Goal: Task Accomplishment & Management: Manage account settings

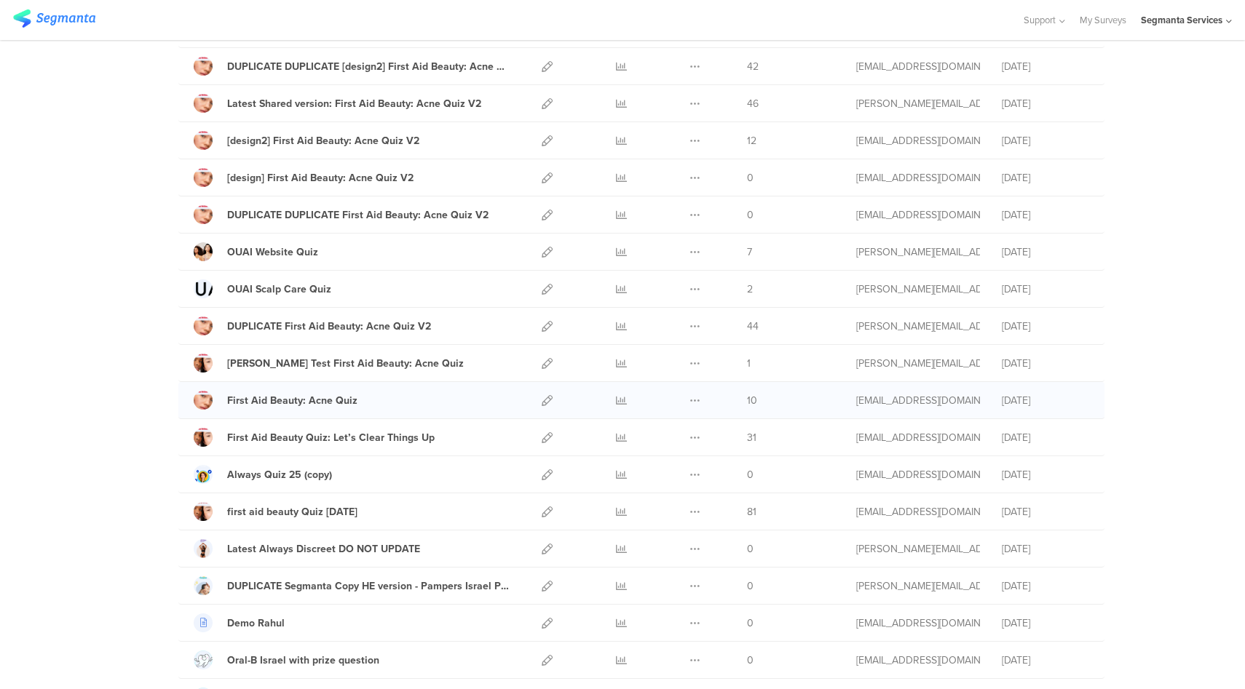
scroll to position [221, 0]
click at [547, 399] on icon at bounding box center [547, 400] width 11 height 11
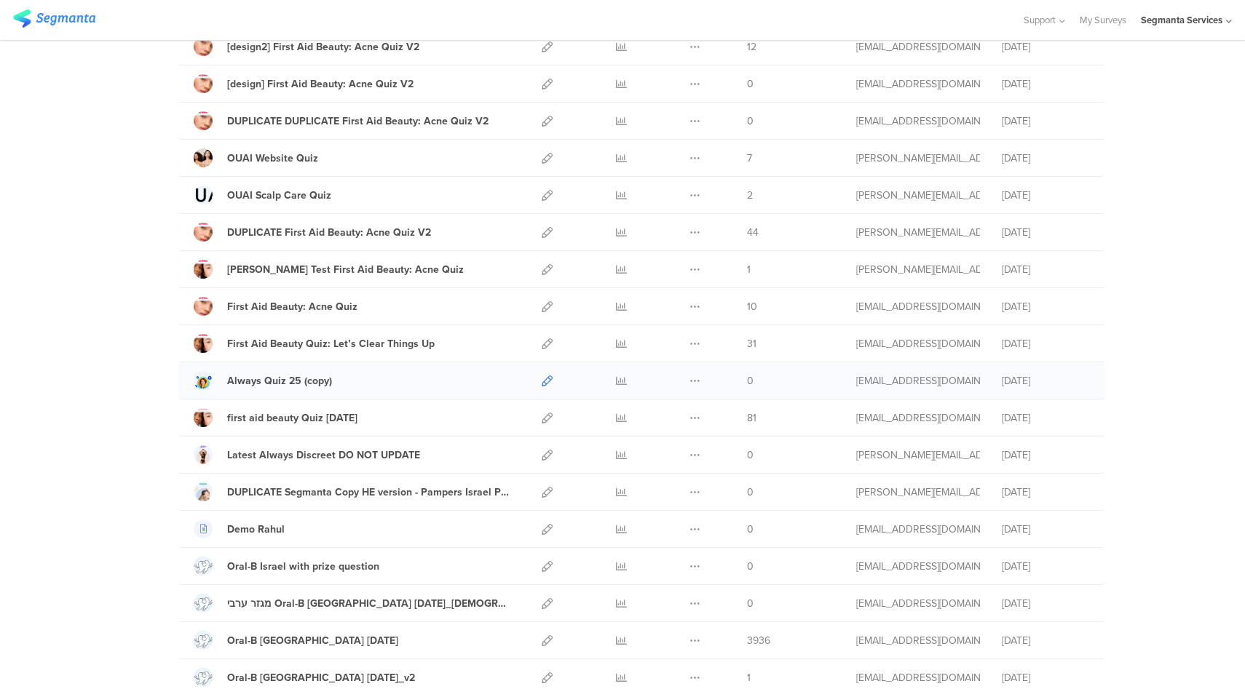
scroll to position [320, 0]
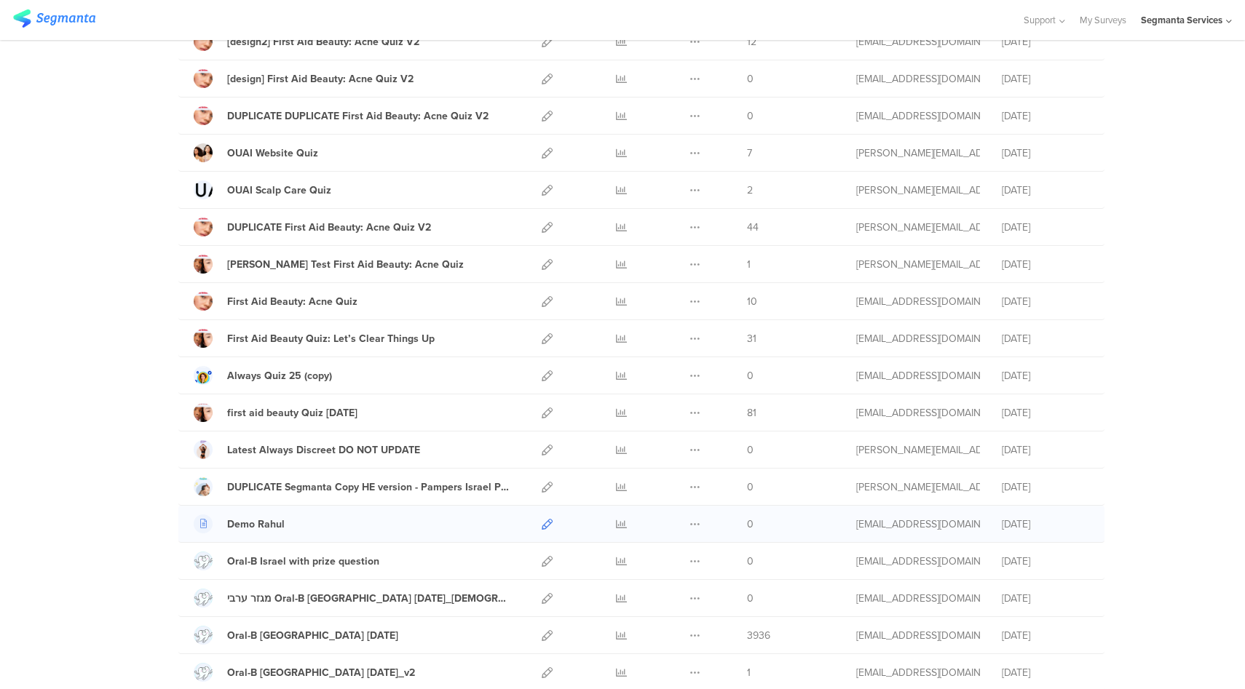
click at [545, 525] on icon at bounding box center [547, 524] width 11 height 11
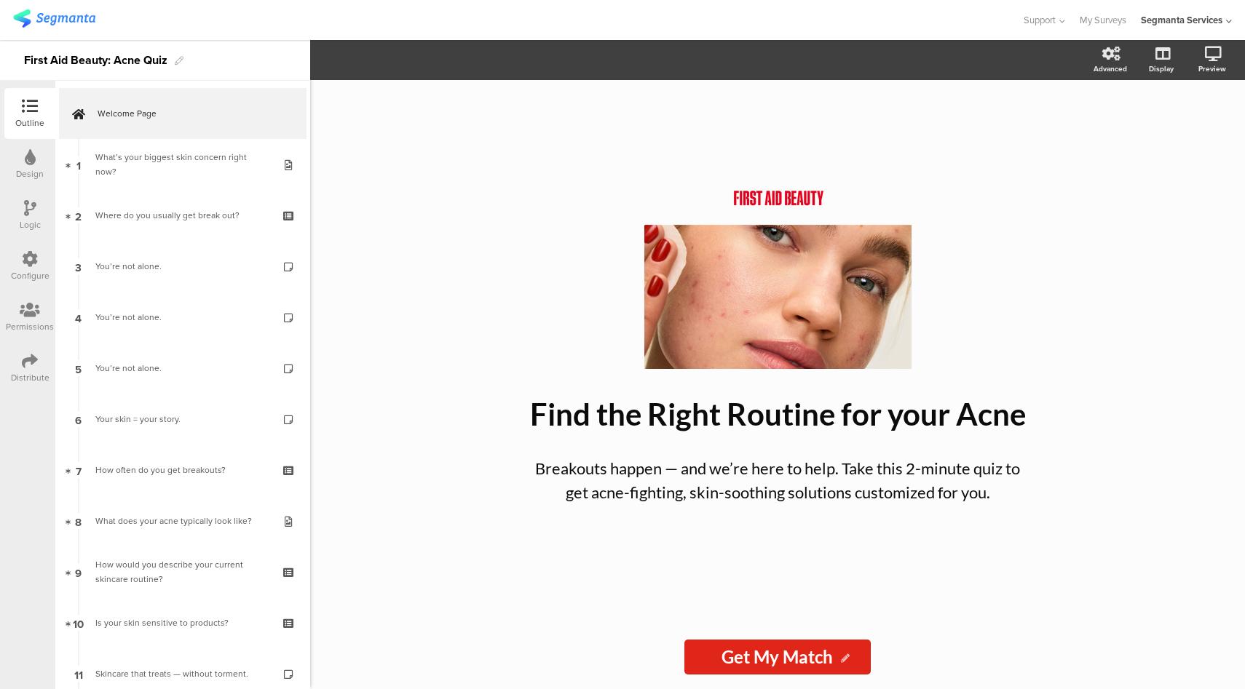
click at [12, 362] on div "Distribute" at bounding box center [29, 368] width 51 height 51
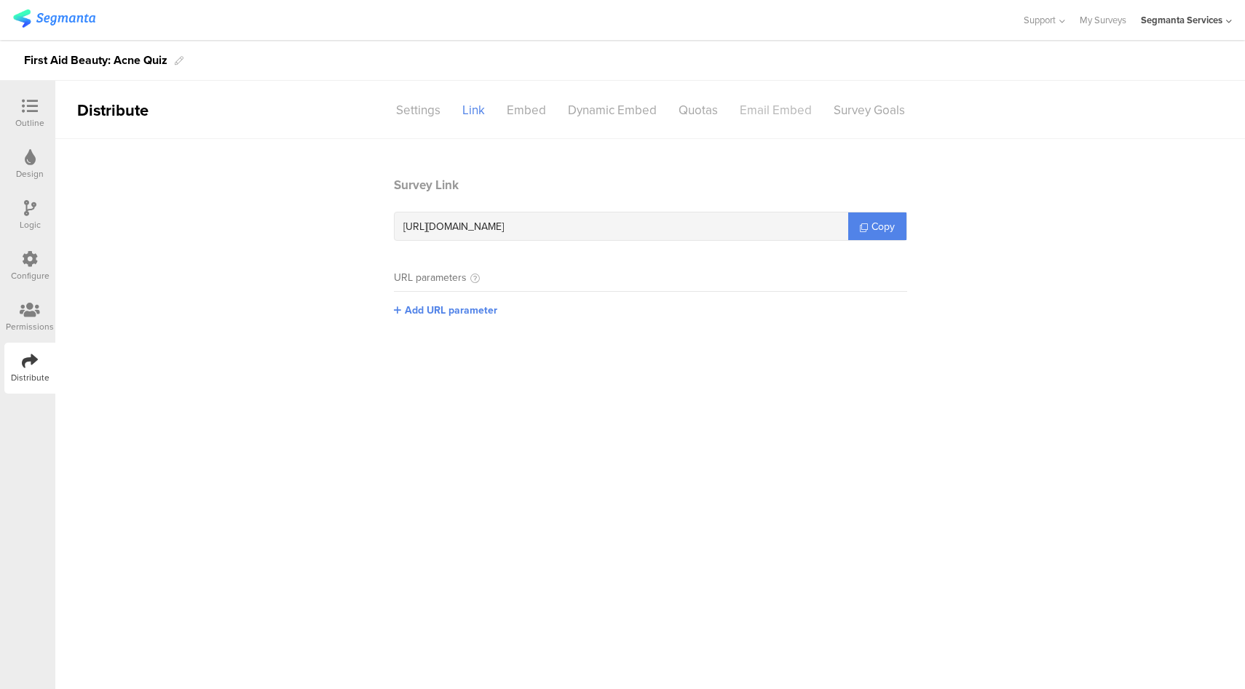
click at [772, 116] on div "Email Embed" at bounding box center [776, 110] width 94 height 25
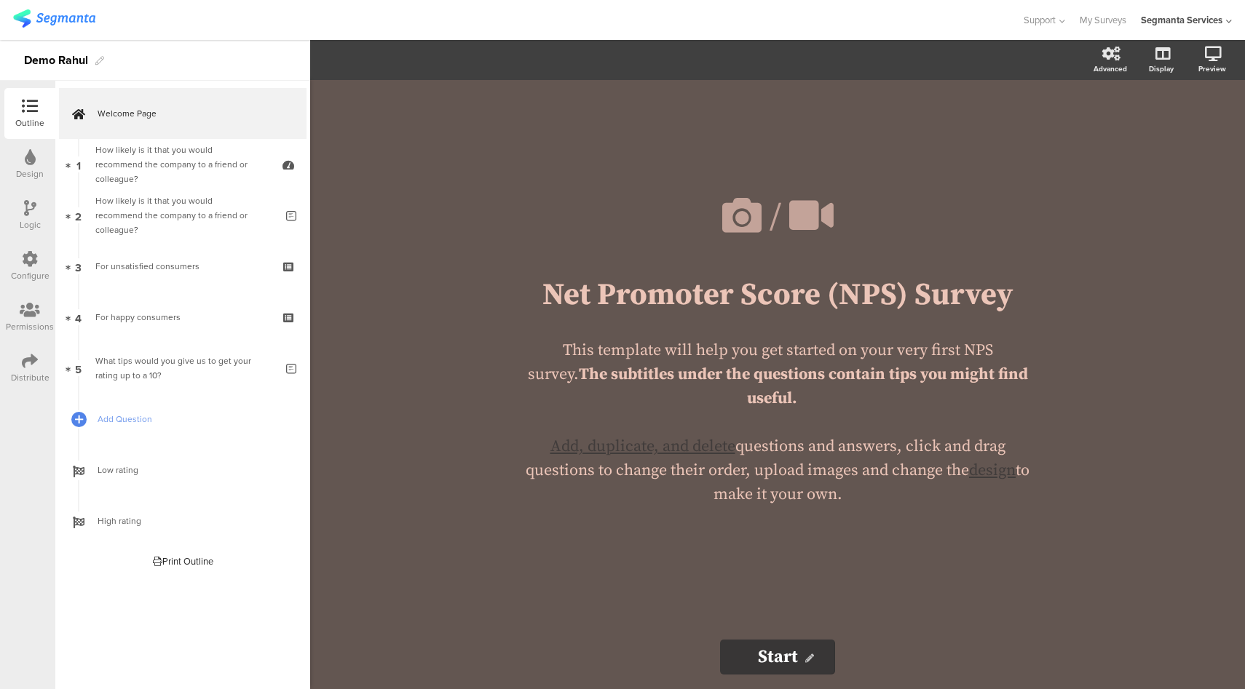
click at [32, 271] on div "Configure" at bounding box center [30, 275] width 39 height 13
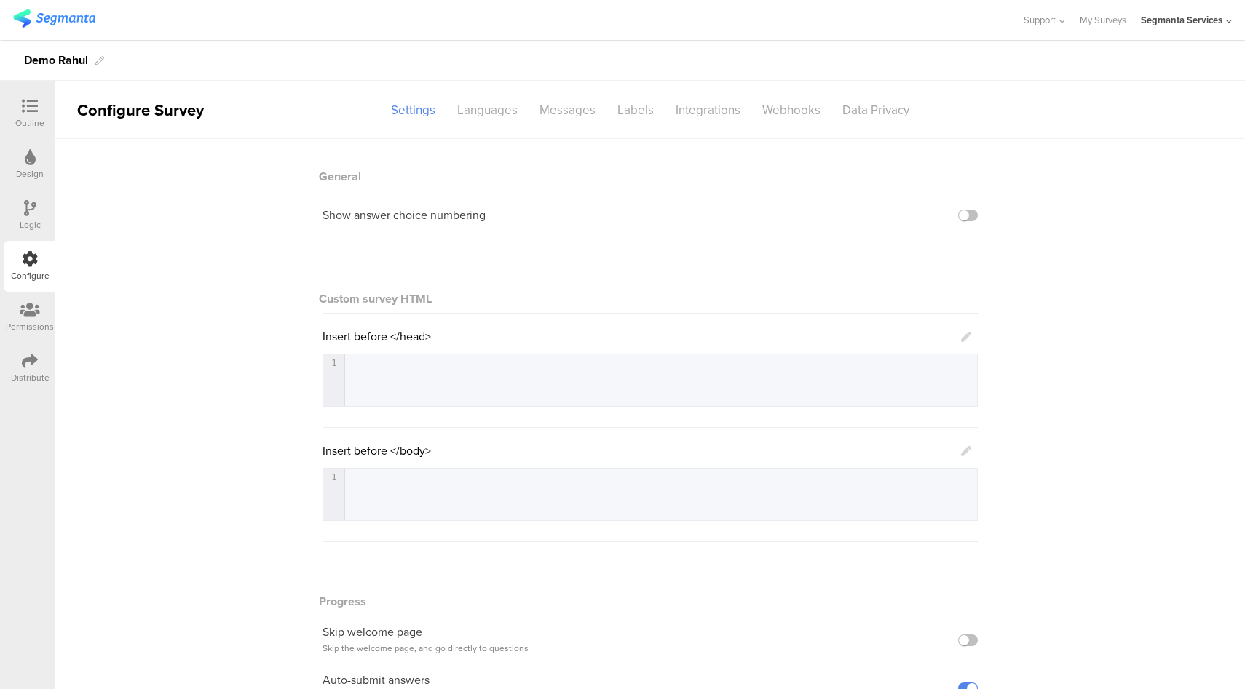
drag, startPoint x: 40, startPoint y: 369, endPoint x: 50, endPoint y: 366, distance: 10.6
click at [40, 368] on div "Distribute" at bounding box center [29, 368] width 51 height 51
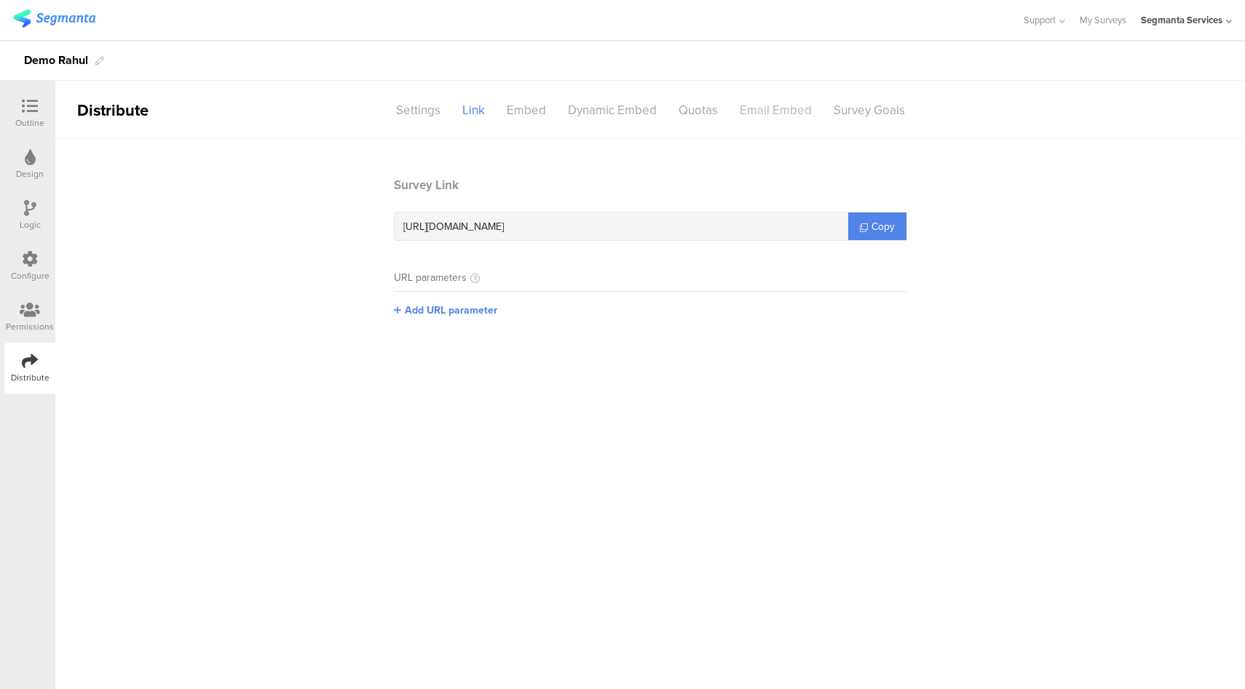
click at [756, 114] on div "Email Embed" at bounding box center [776, 110] width 94 height 25
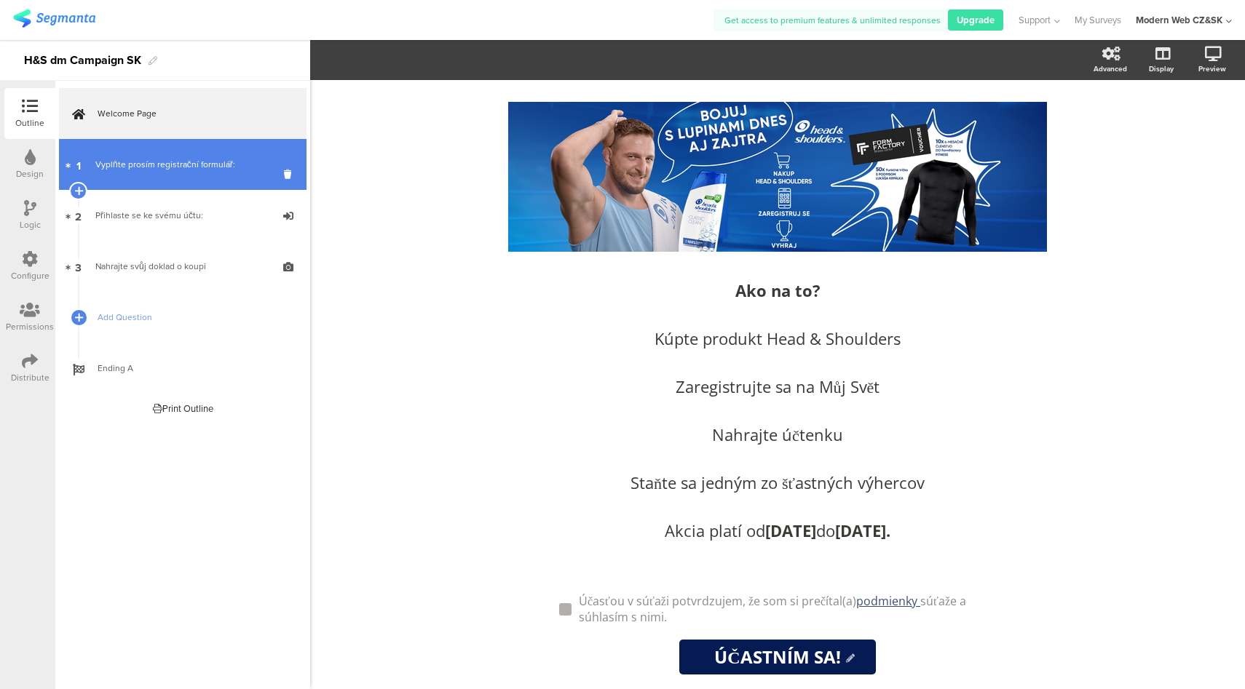
click at [223, 159] on div "Vyplňte prosím registrační formulář:" at bounding box center [182, 164] width 174 height 15
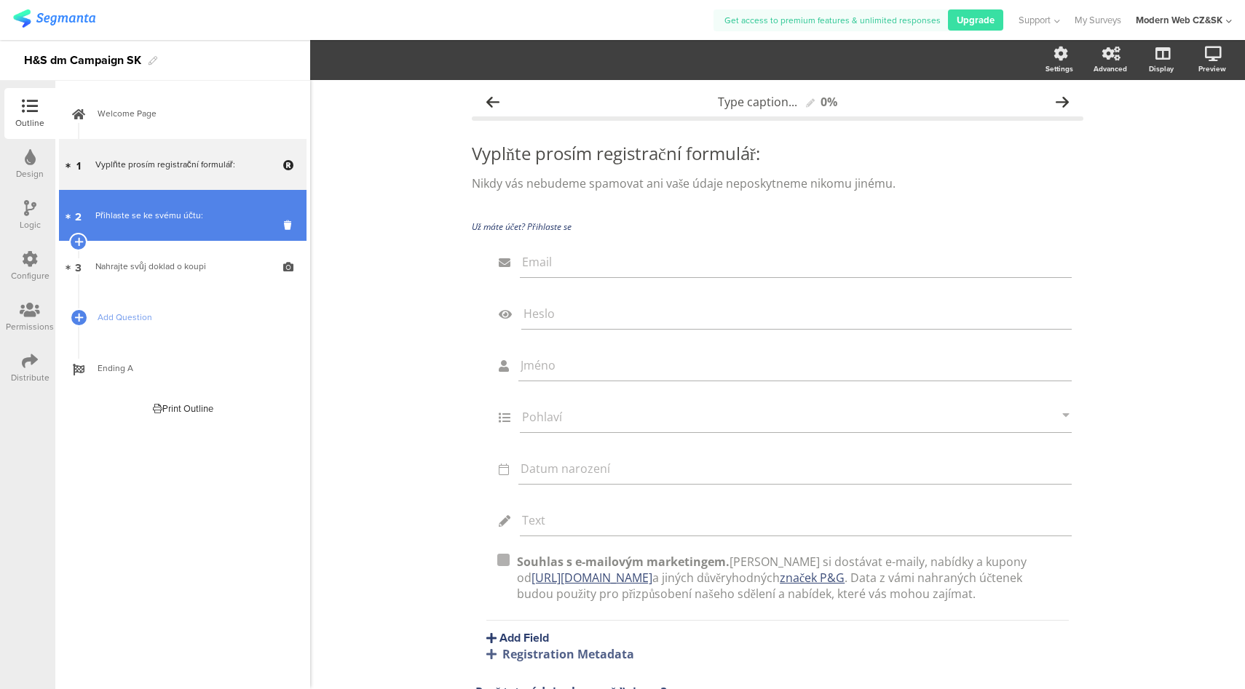
click at [191, 204] on link "2 Přihlaste se ke svému účtu:" at bounding box center [182, 215] width 247 height 51
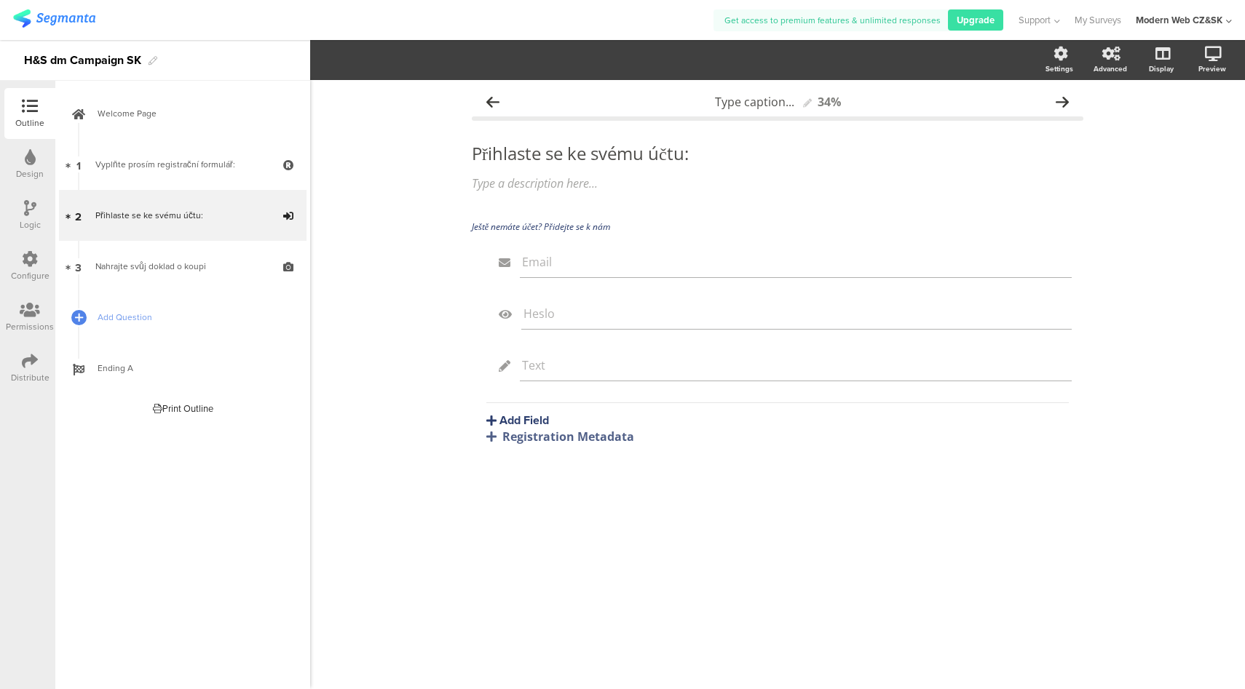
click at [550, 25] on div at bounding box center [363, 20] width 700 height 24
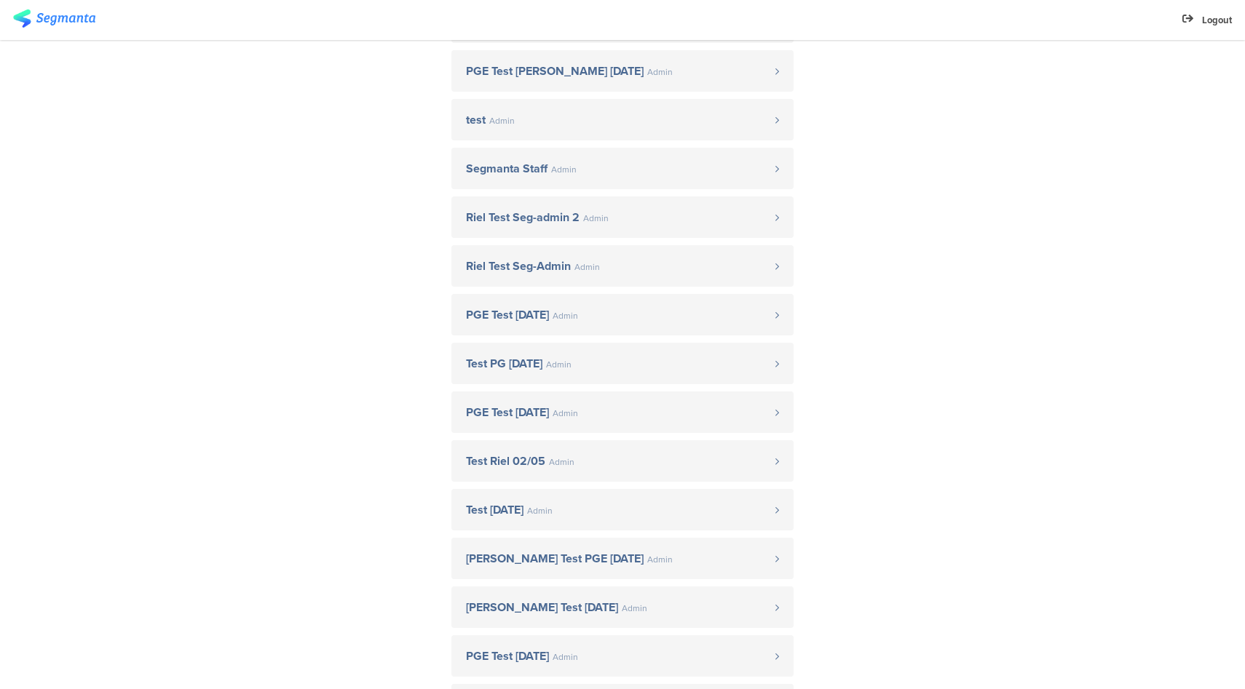
scroll to position [645, 0]
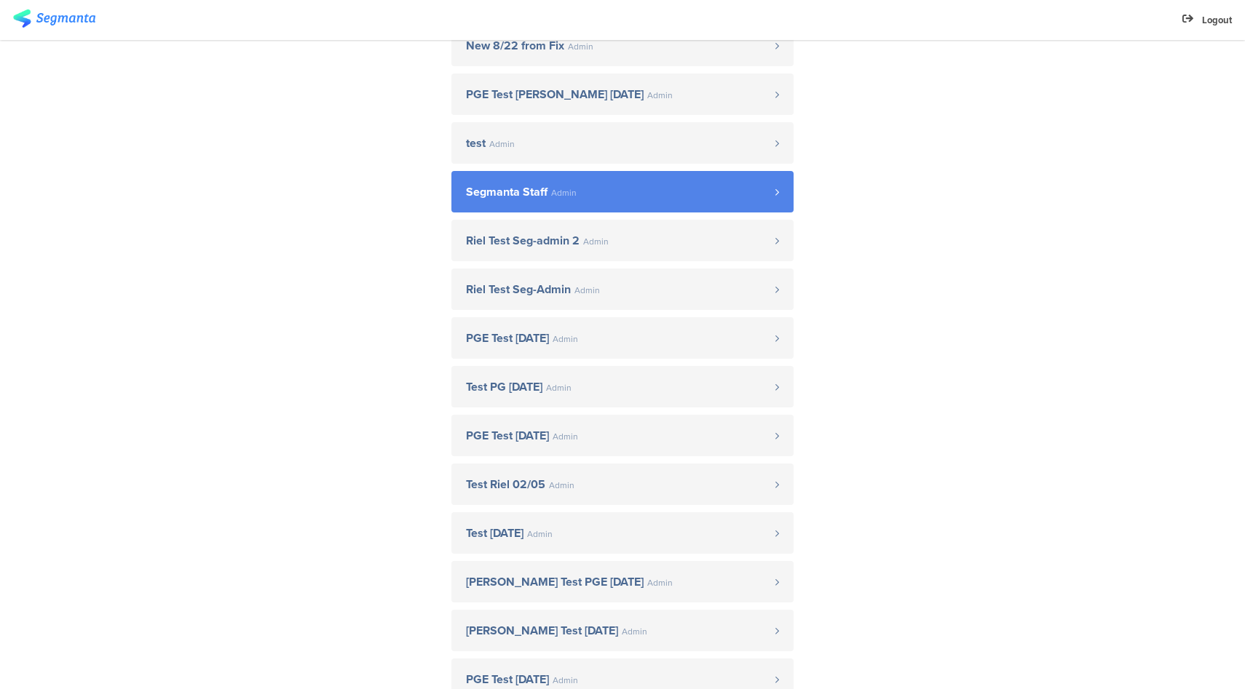
click at [595, 187] on span "Segmanta Staff Admin" at bounding box center [620, 192] width 309 height 12
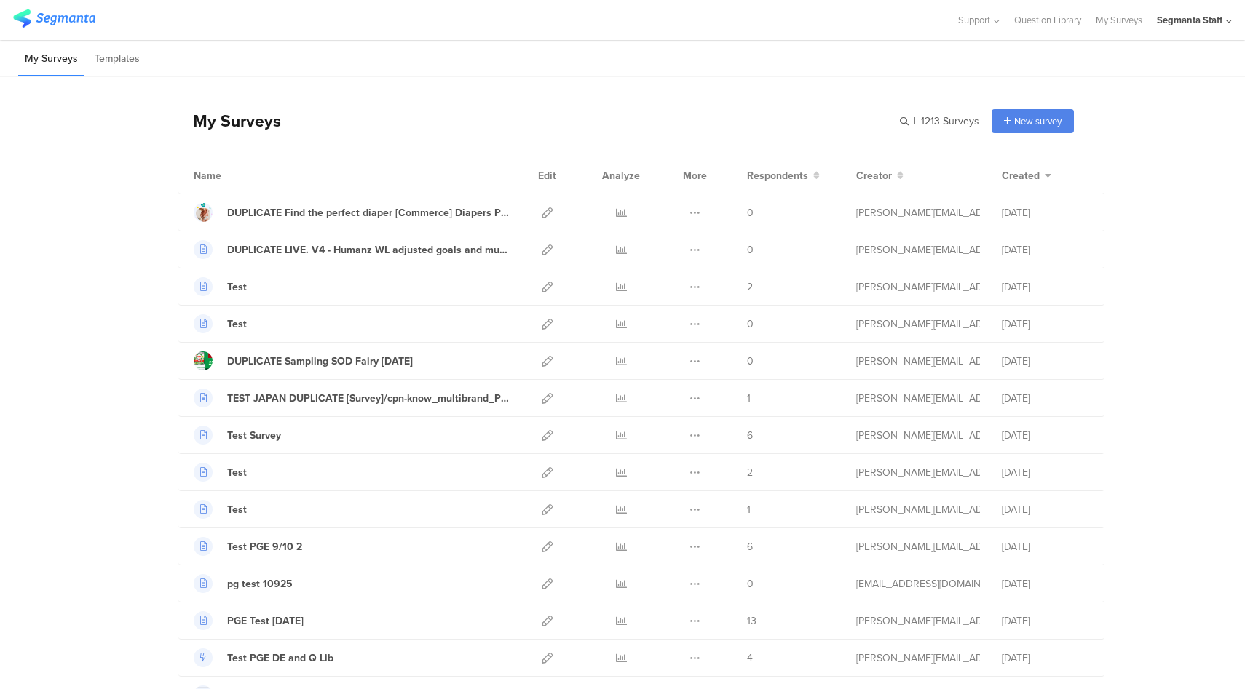
click at [1193, 20] on div "Segmanta Staff" at bounding box center [1190, 20] width 66 height 14
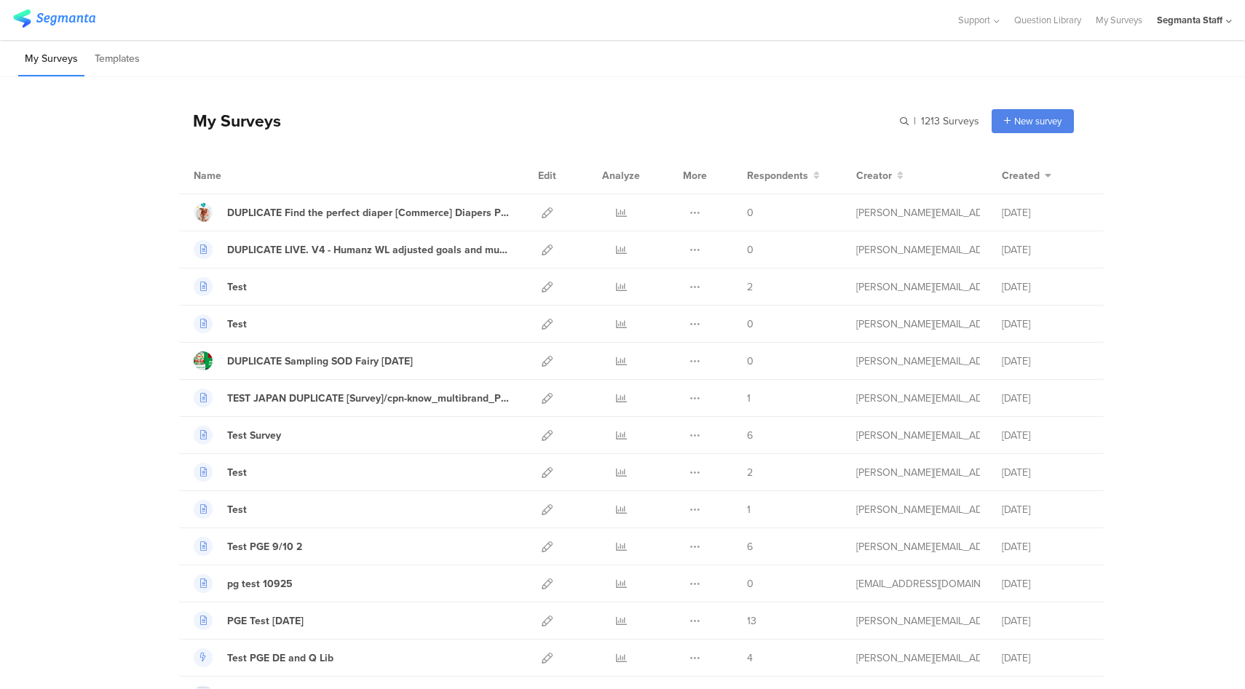
click at [1189, 30] on div "Segmanta Staff" at bounding box center [1194, 20] width 75 height 40
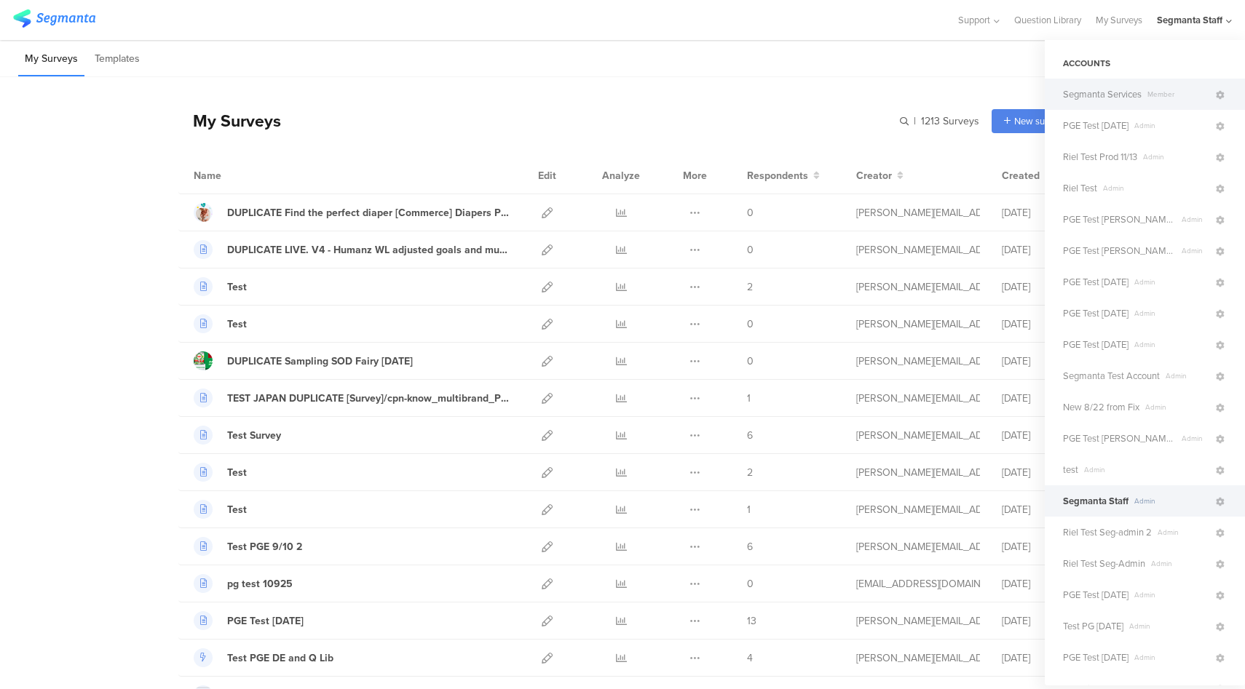
click at [1115, 99] on span "Segmanta Services" at bounding box center [1102, 94] width 79 height 14
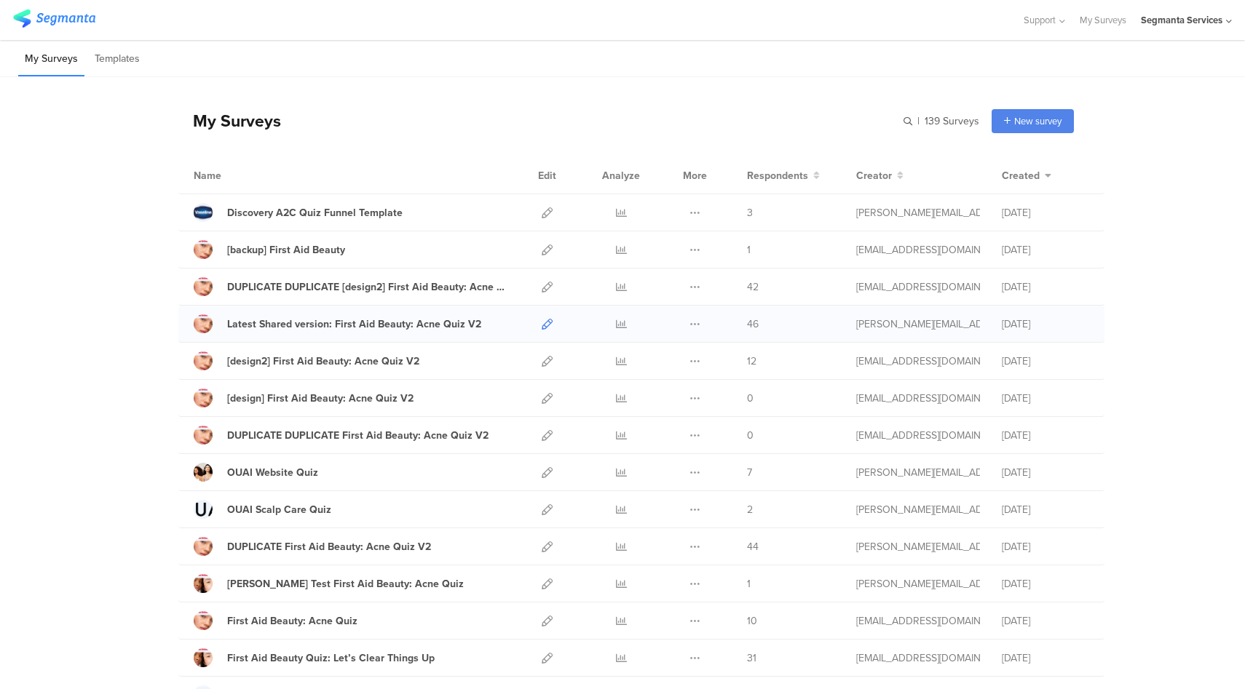
click at [542, 321] on icon at bounding box center [547, 324] width 11 height 11
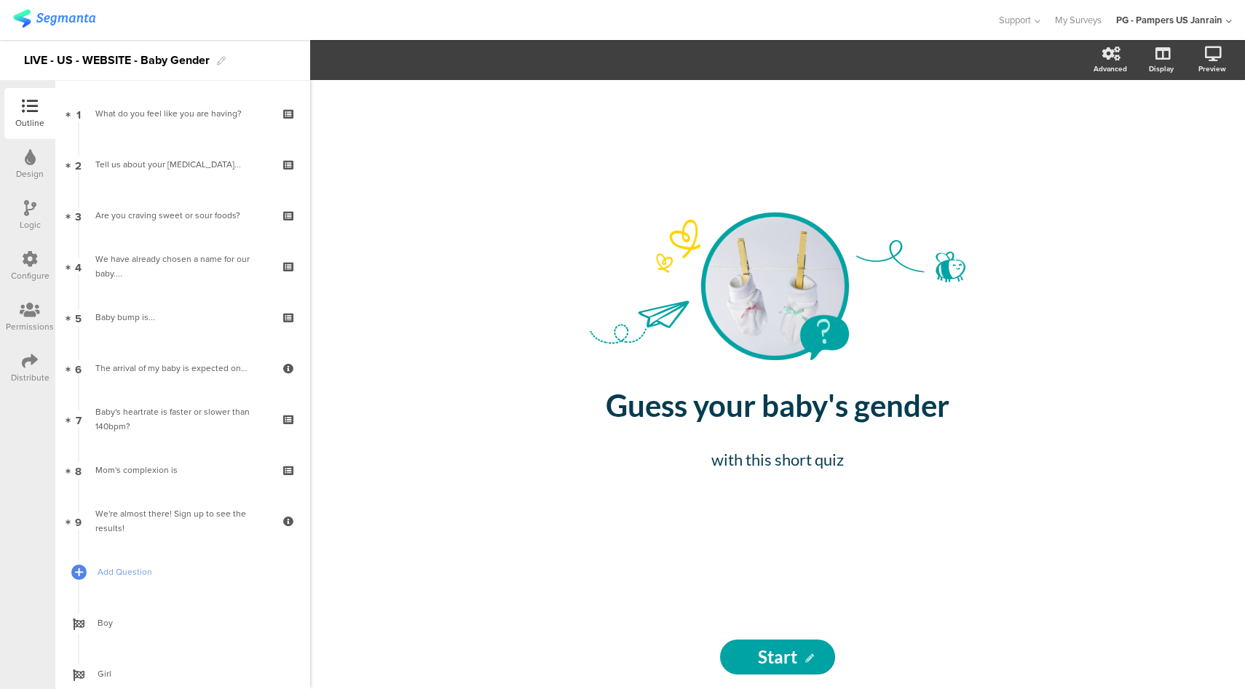
click at [22, 363] on icon at bounding box center [30, 361] width 16 height 16
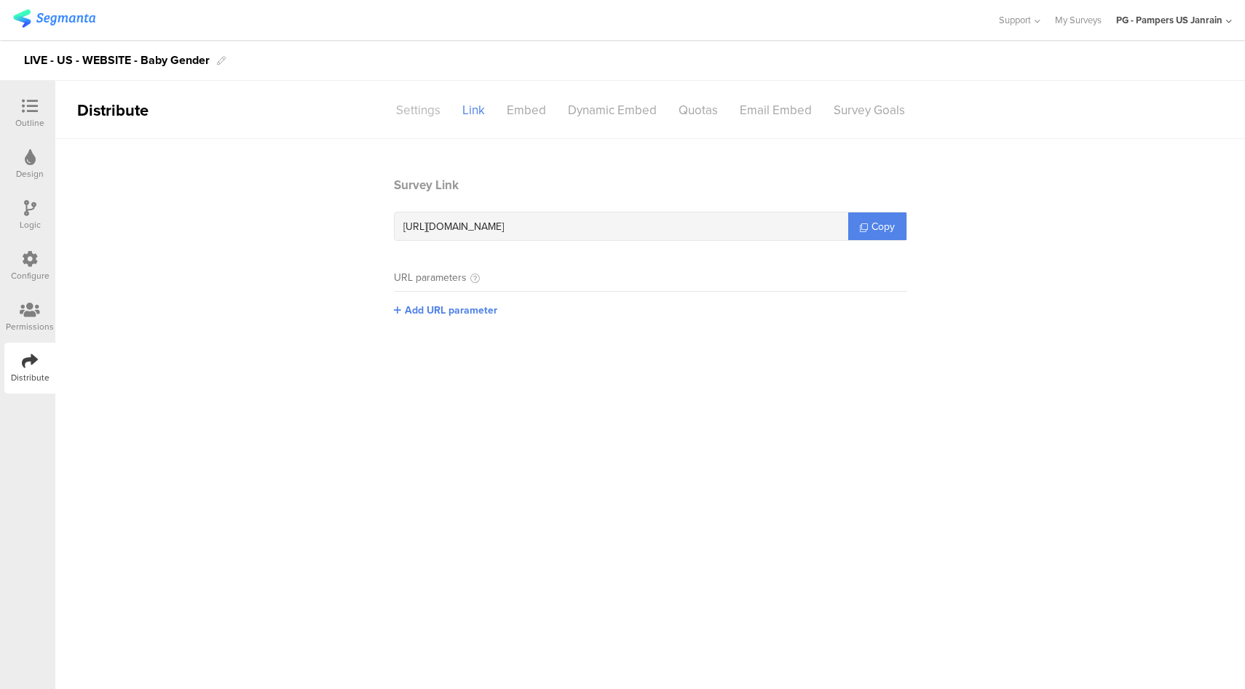
click at [413, 114] on div "Settings" at bounding box center [418, 110] width 66 height 25
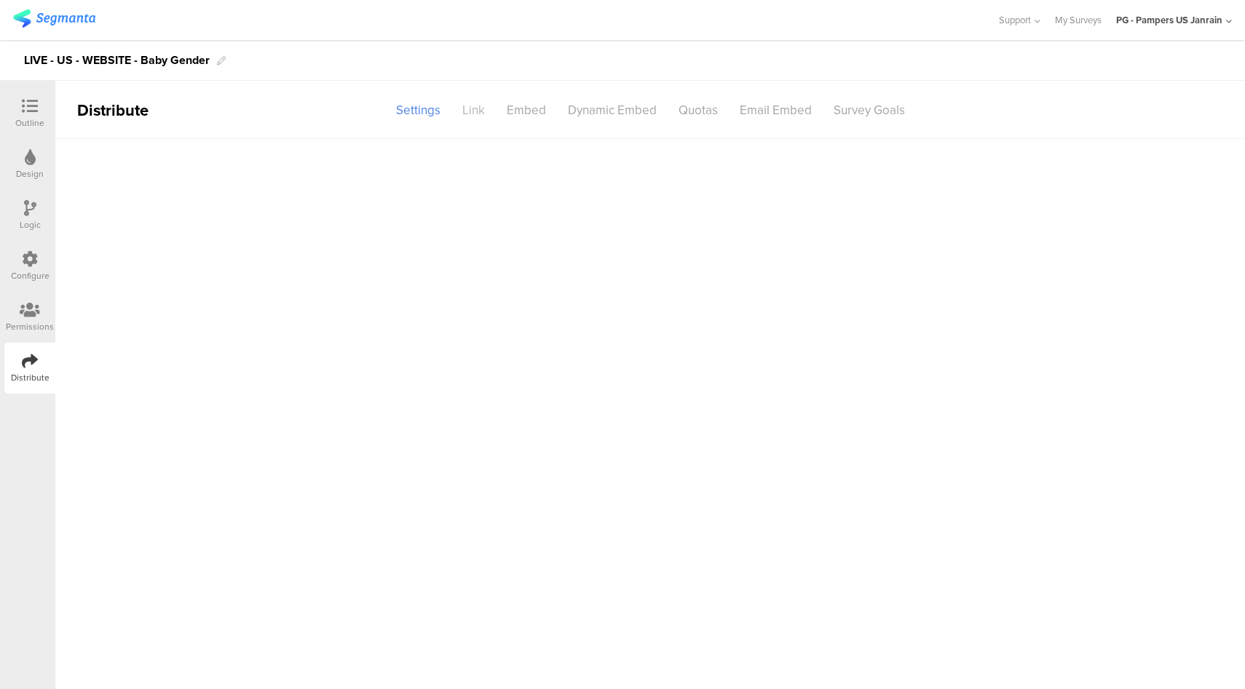
click at [476, 109] on div "Link" at bounding box center [473, 110] width 44 height 25
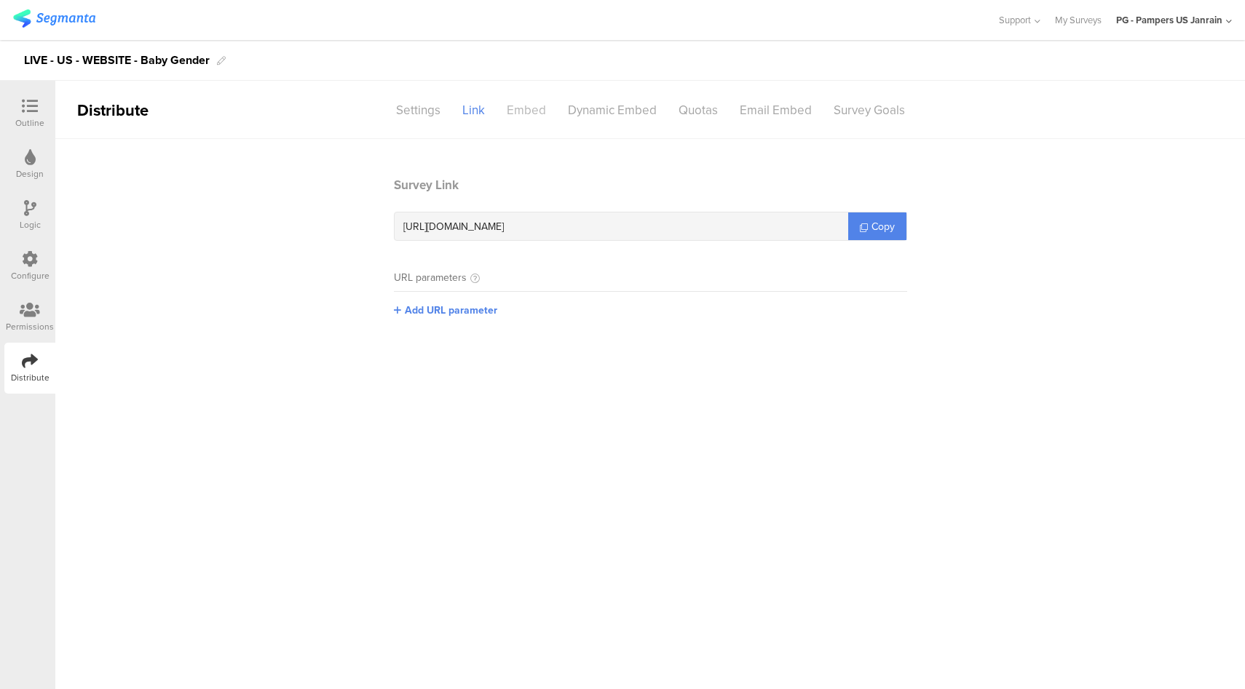
click at [518, 108] on div "Embed" at bounding box center [526, 110] width 61 height 25
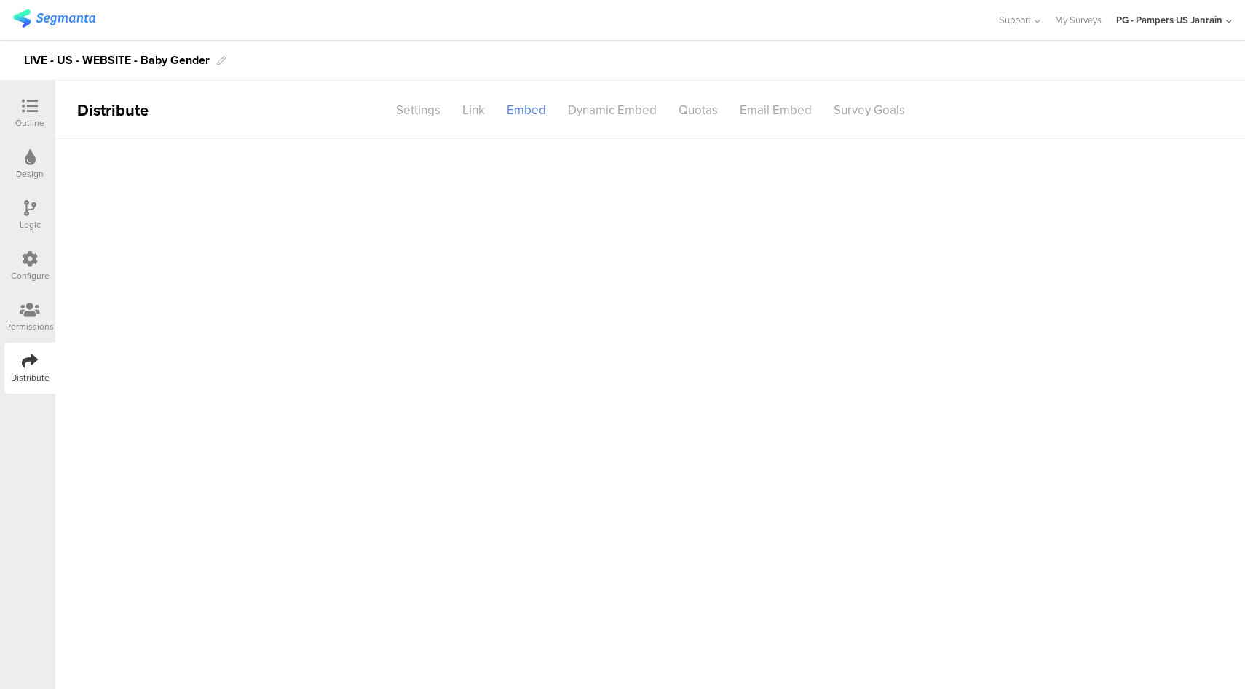
click at [416, 109] on div "Settings" at bounding box center [418, 110] width 66 height 25
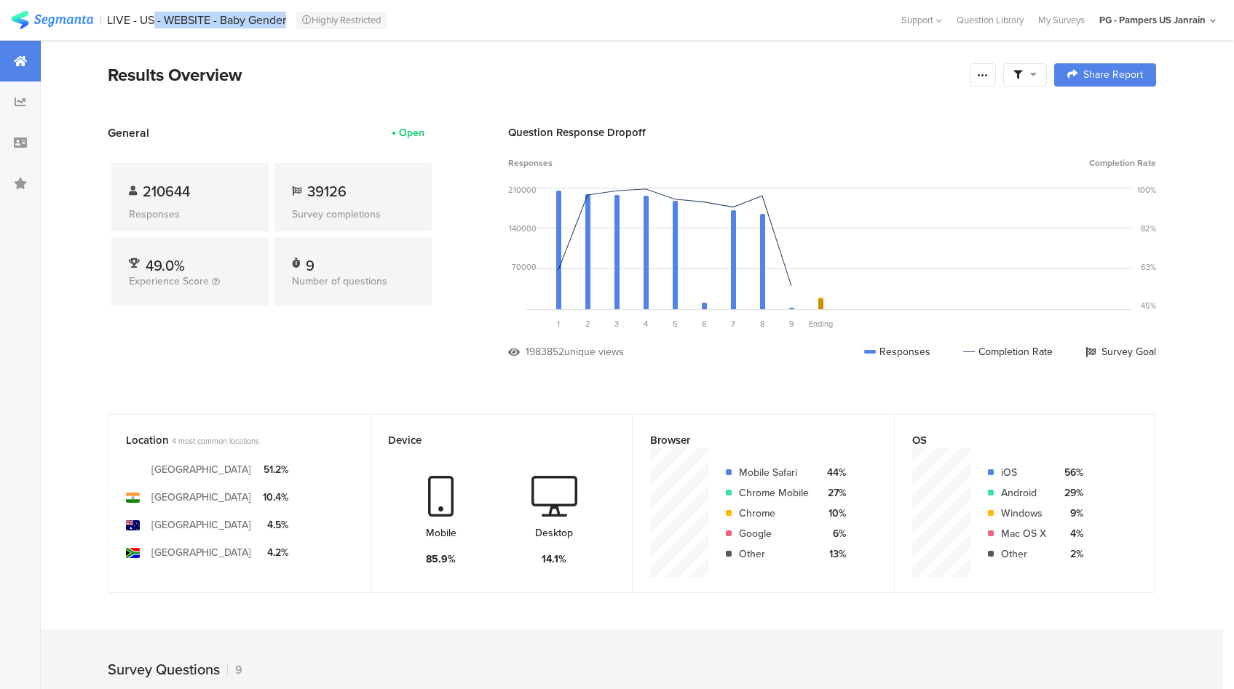
drag, startPoint x: 107, startPoint y: 9, endPoint x: 296, endPoint y: 21, distance: 188.9
click at [296, 21] on section "| LIVE - US - WEBSITE - Baby Gender Highly Restricted Help Center Live Chat Sup…" at bounding box center [617, 20] width 1234 height 40
copy div "LIVE - US - WEBSITE - Baby Gender"
click at [14, 140] on icon at bounding box center [20, 143] width 13 height 12
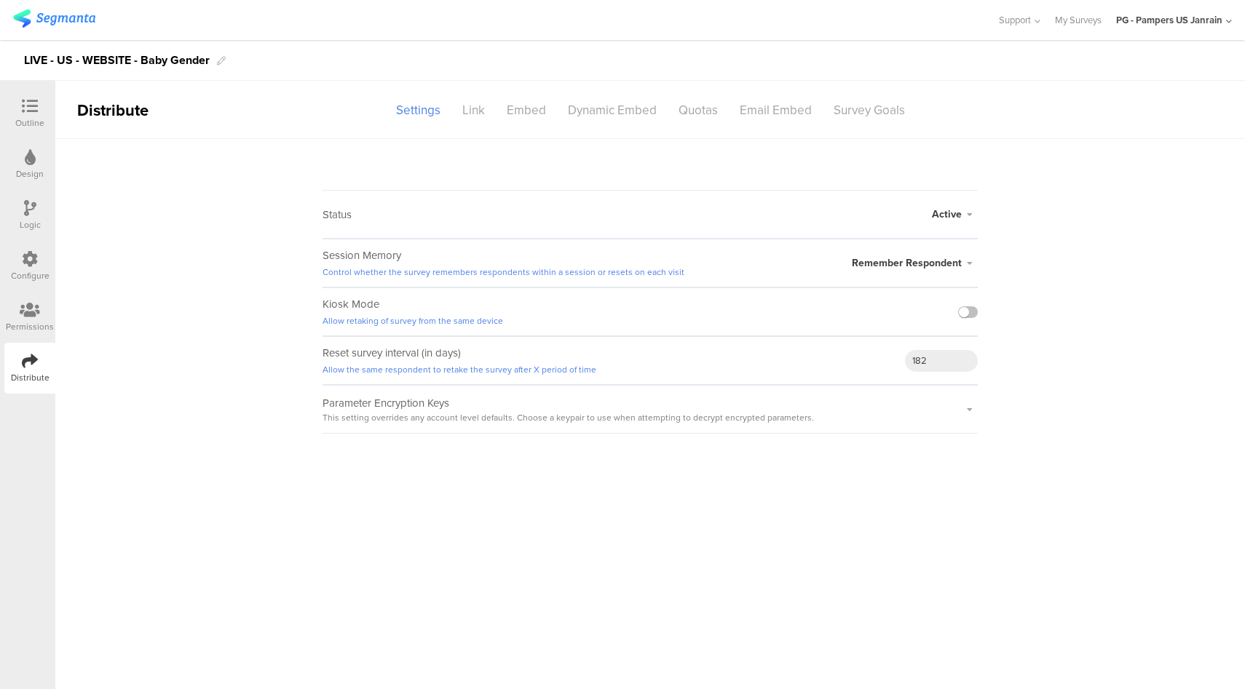
click at [1196, 17] on div "PG - Pampers US Janrain" at bounding box center [1169, 20] width 106 height 14
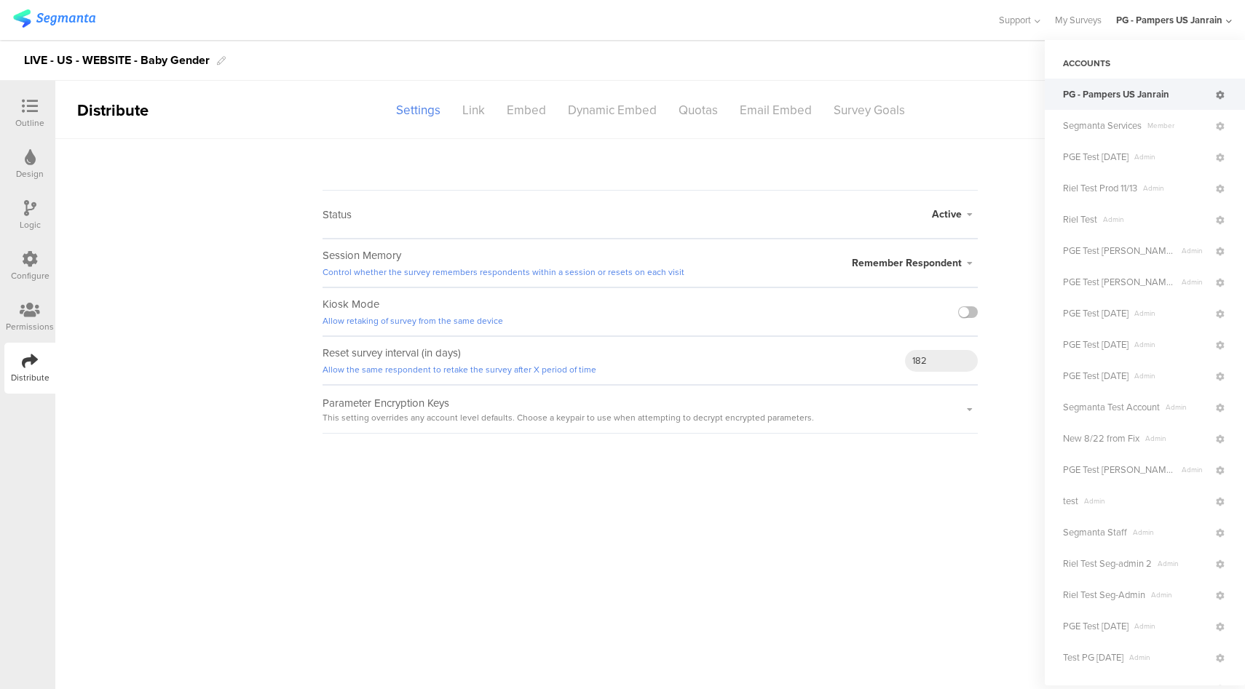
click at [1216, 97] on icon at bounding box center [1220, 95] width 9 height 9
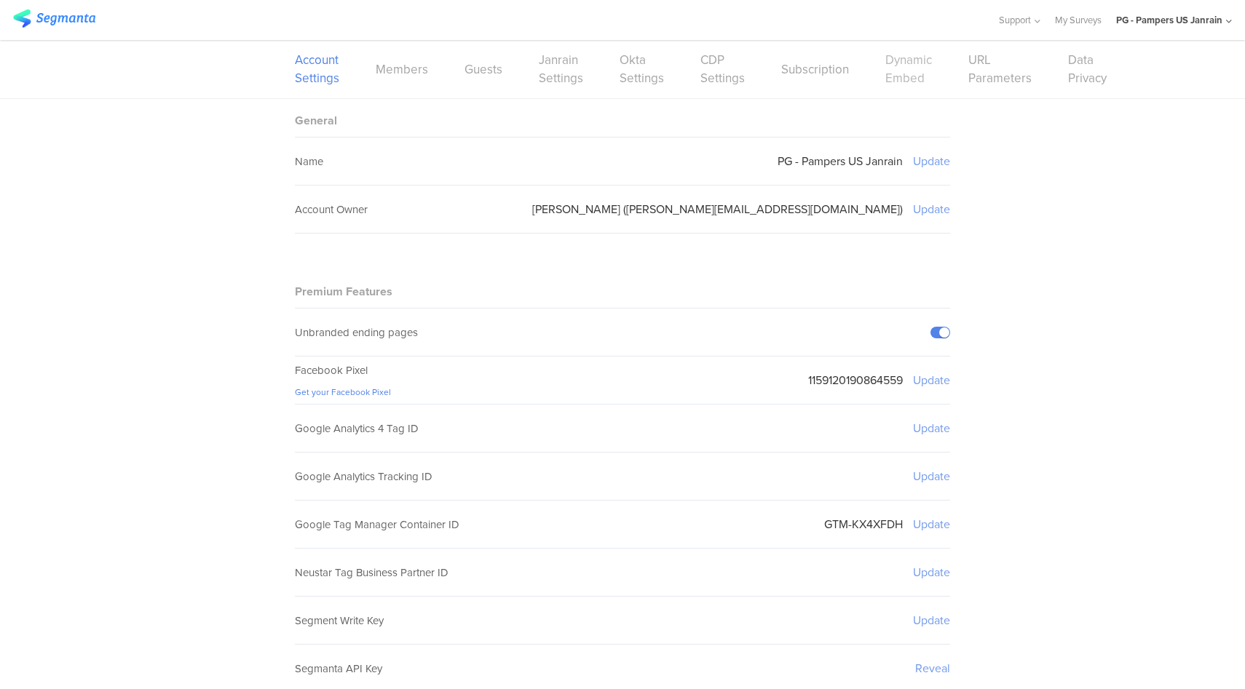
click at [911, 66] on link "Dynamic Embed" at bounding box center [908, 69] width 47 height 36
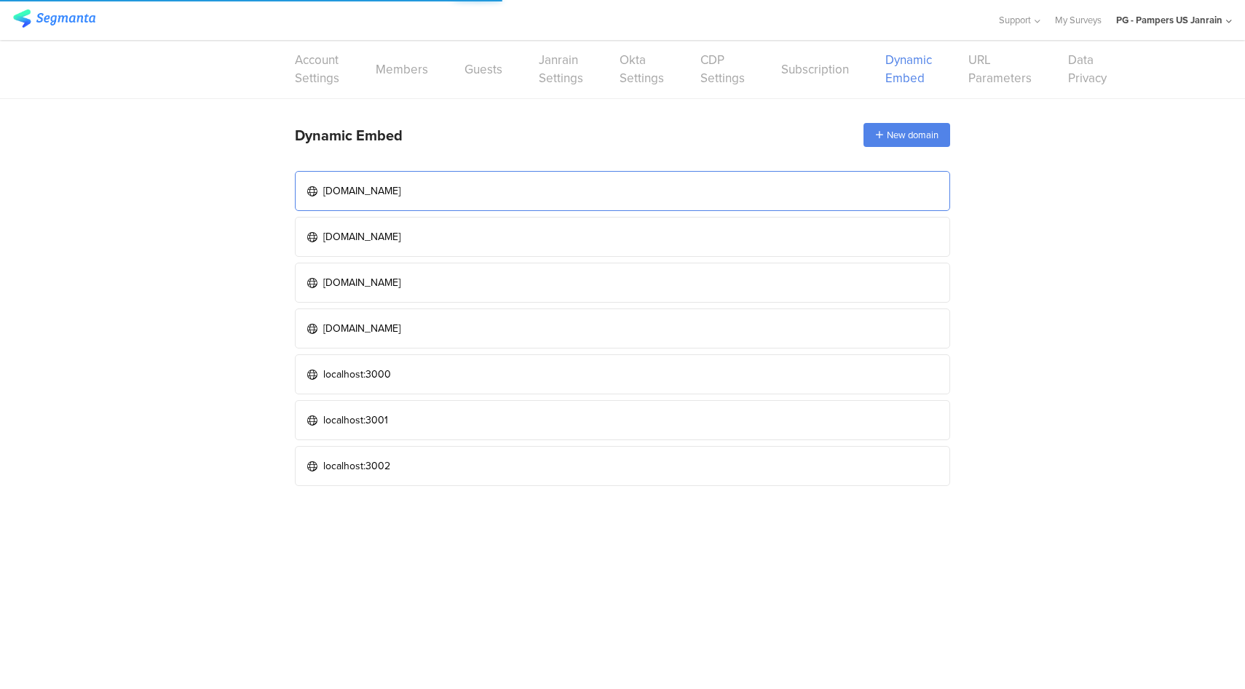
click at [653, 186] on link "[DOMAIN_NAME]" at bounding box center [622, 191] width 655 height 40
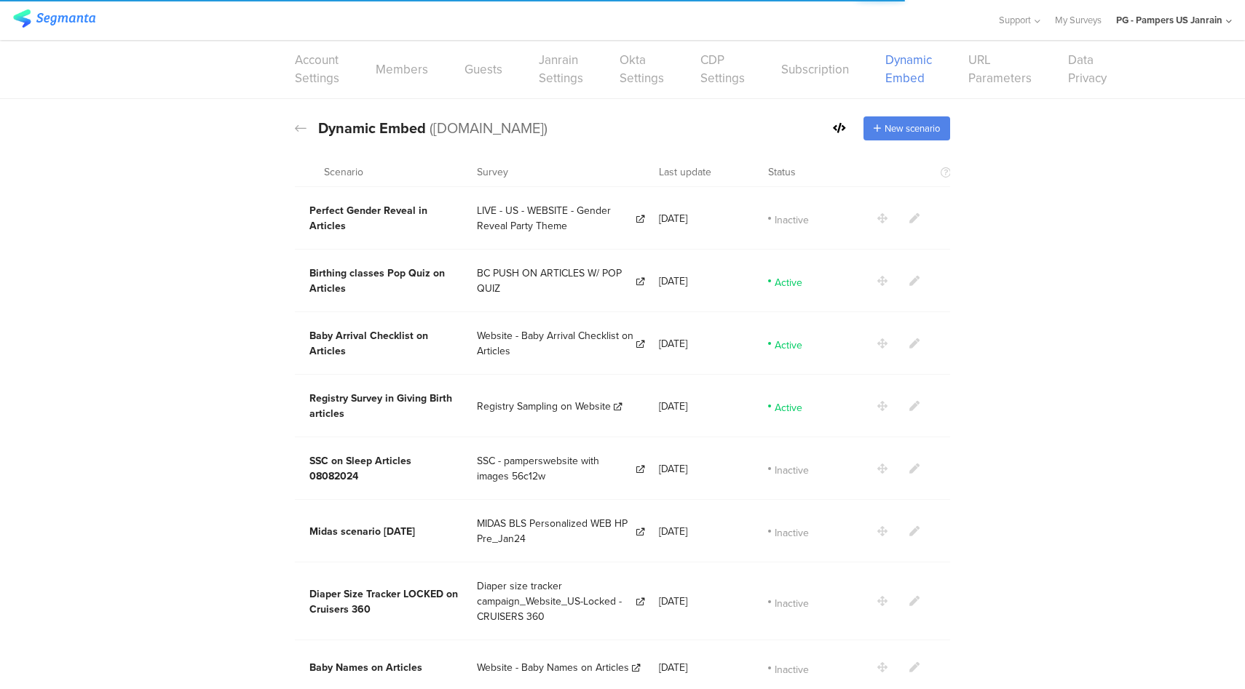
scroll to position [1537, 0]
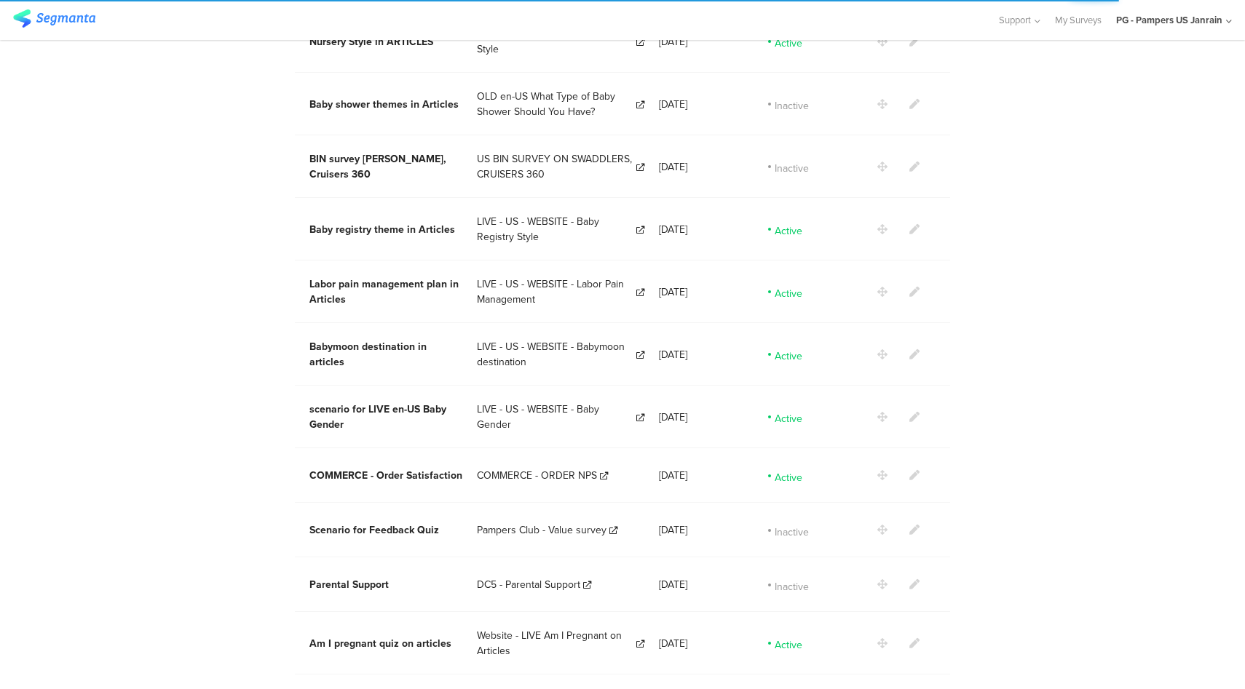
click at [909, 412] on icon at bounding box center [914, 417] width 10 height 10
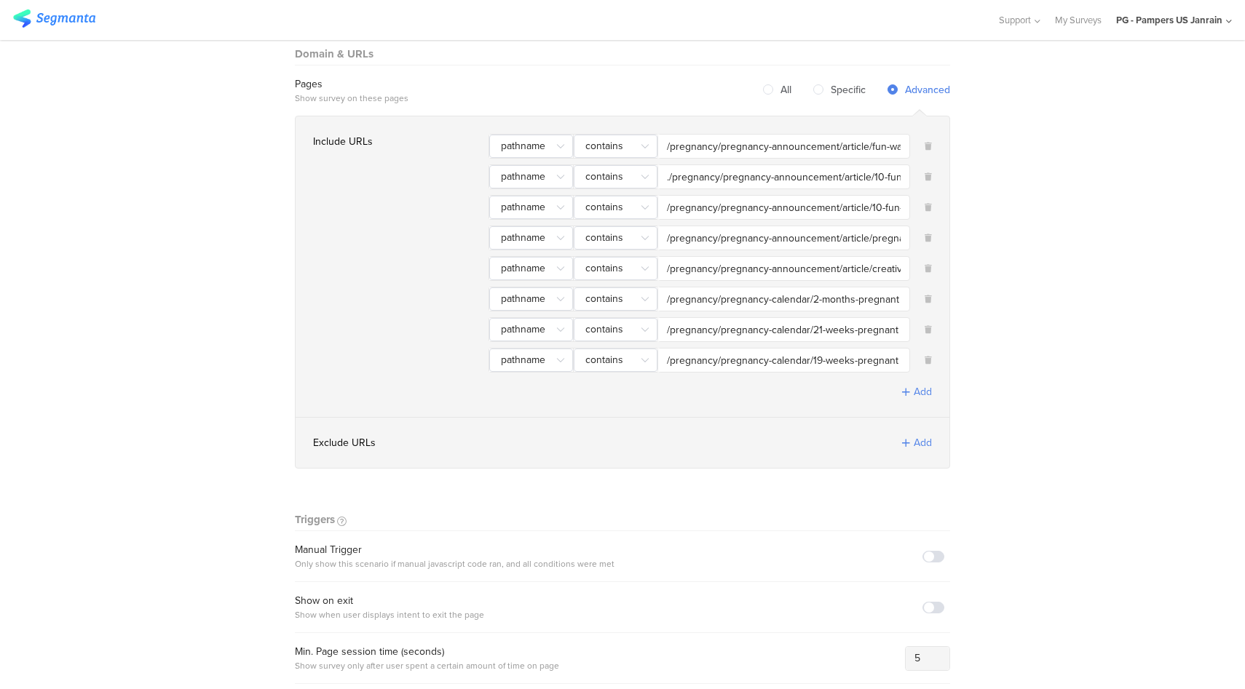
scroll to position [79, 0]
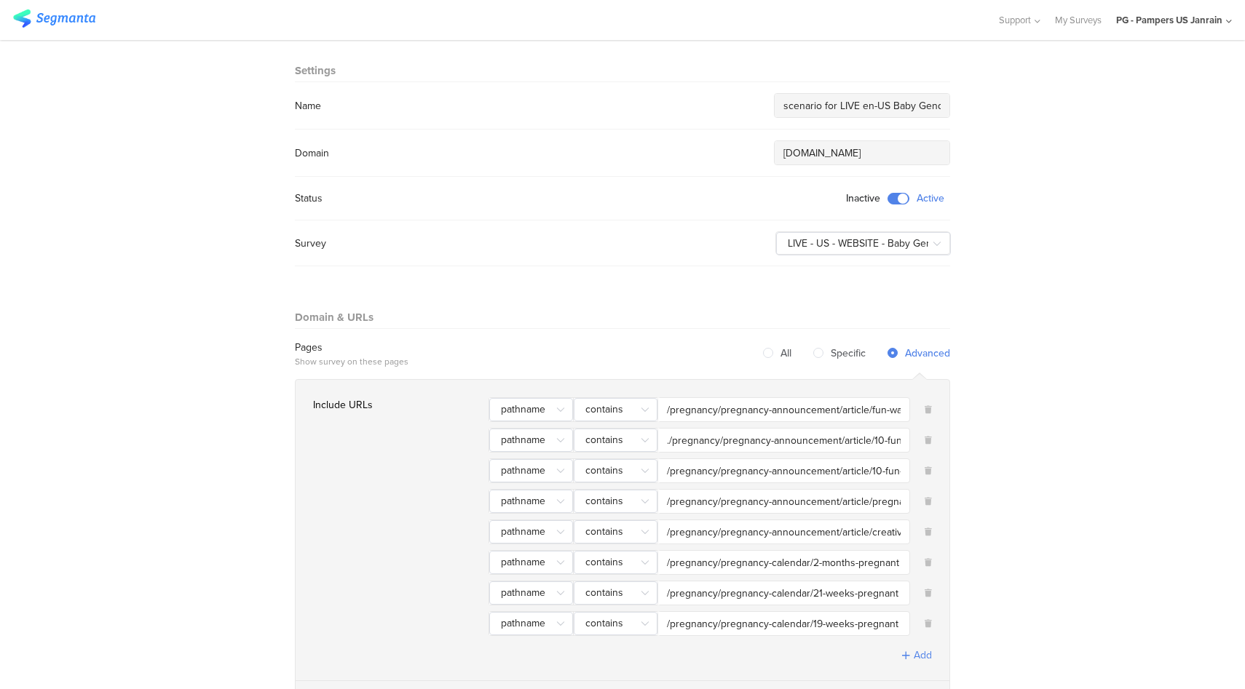
click at [830, 413] on input "/pregnancy/pregnancy-announcement/article/fun-ways-to-predict-your-baby-gender" at bounding box center [784, 410] width 234 height 15
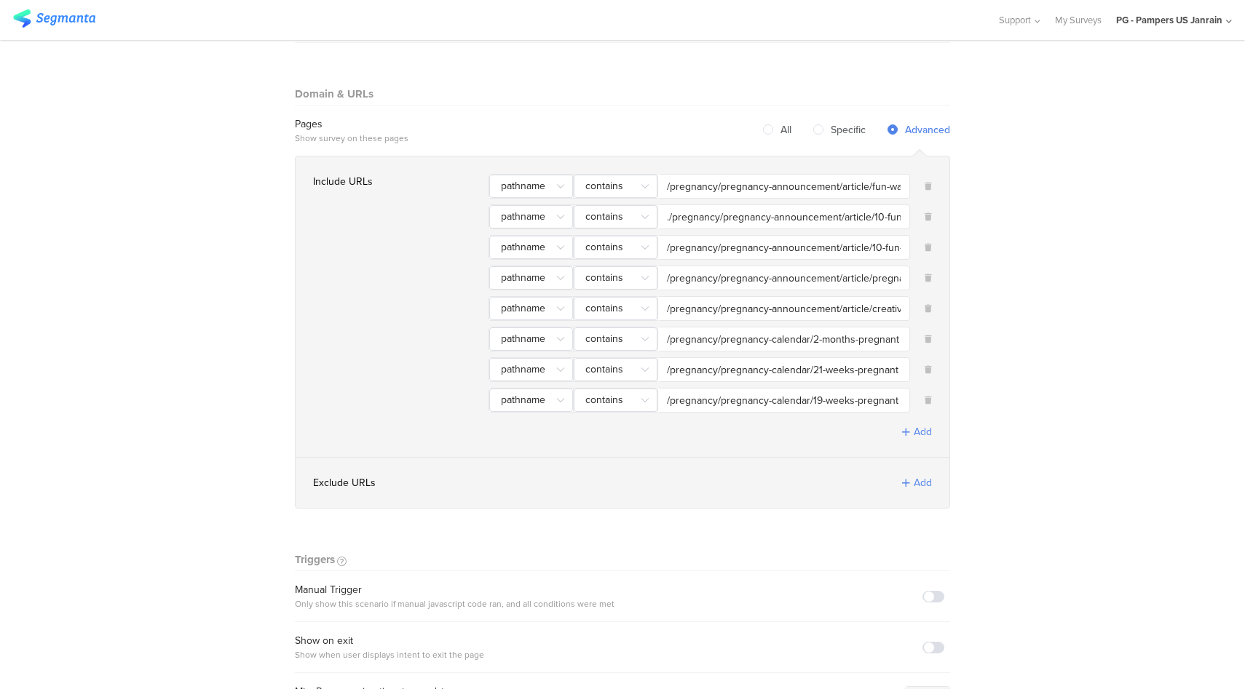
scroll to position [247, 0]
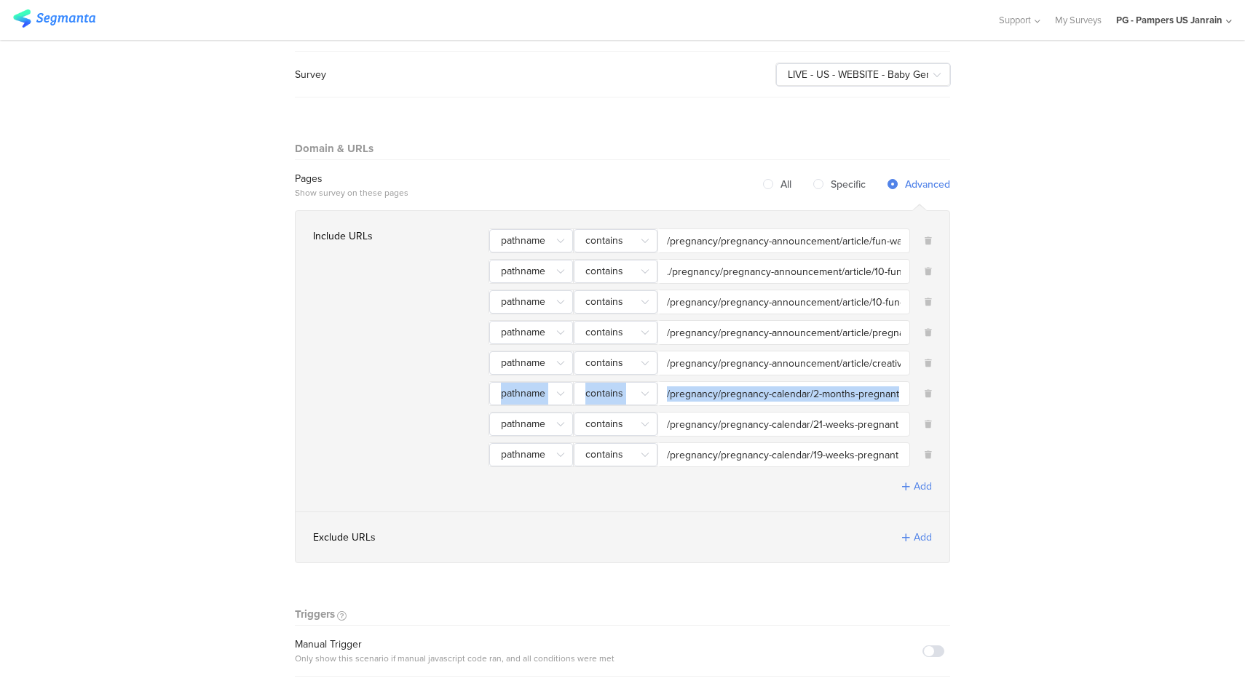
drag, startPoint x: 1224, startPoint y: 371, endPoint x: 1229, endPoint y: 385, distance: 14.7
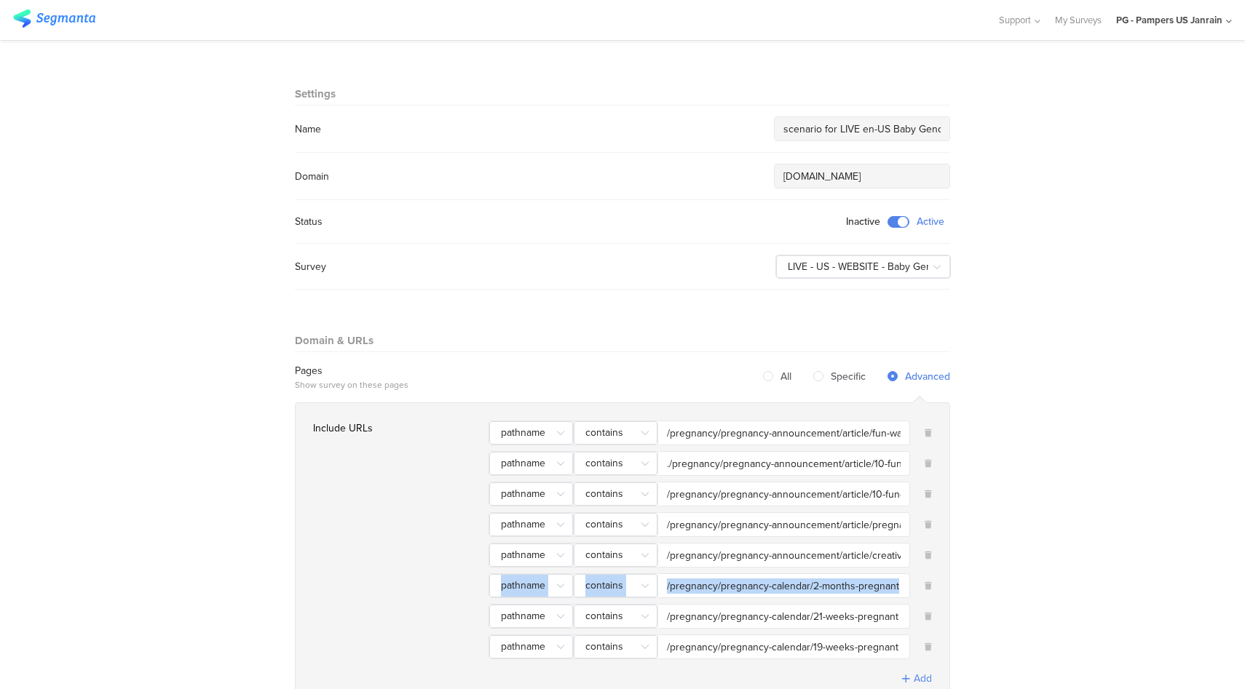
scroll to position [124, 0]
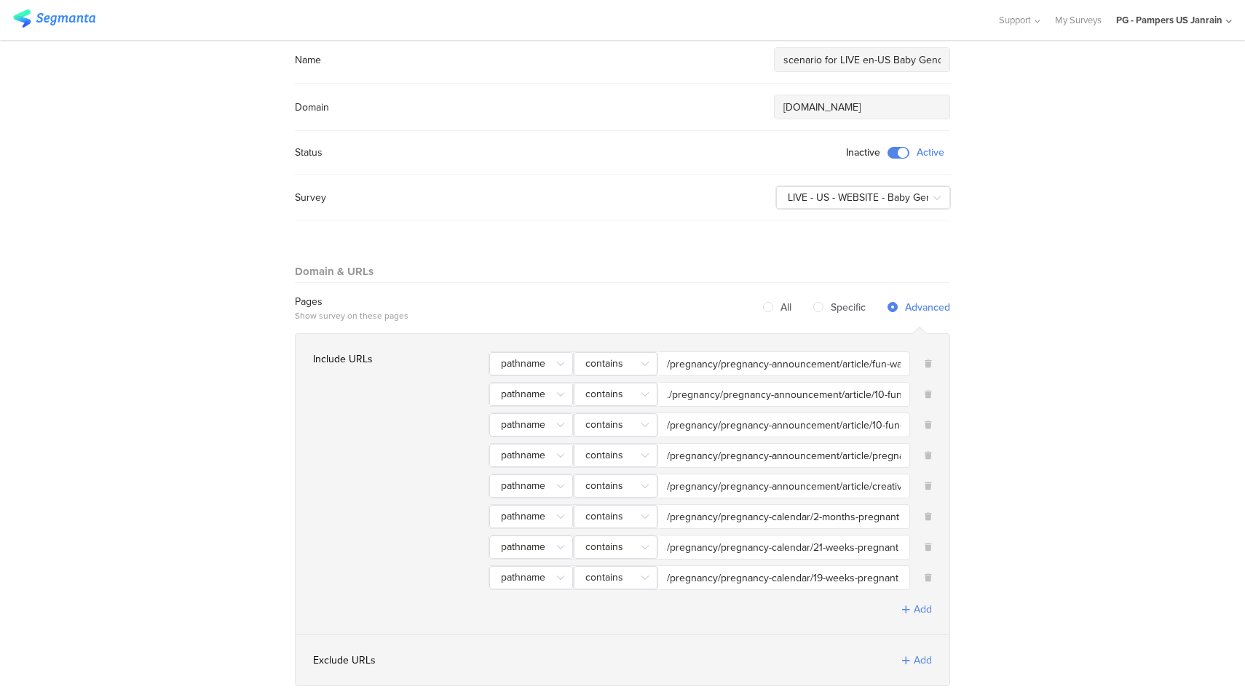
click at [679, 456] on input "/pregnancy/pregnancy-announcement/article/pregnancy-announcements-telling-your-…" at bounding box center [784, 455] width 234 height 15
click at [812, 574] on input "/pregnancy/pregnancy-calendar/19-weeks-pregnant" at bounding box center [784, 578] width 234 height 15
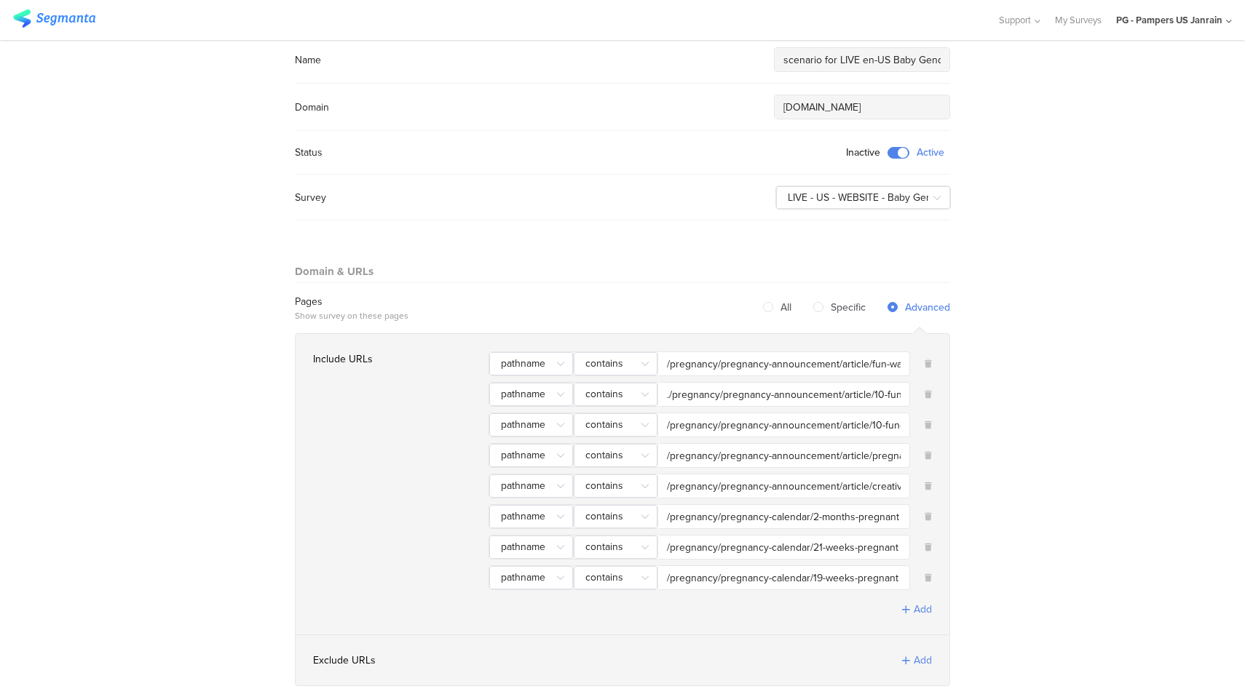
click at [812, 574] on input "/pregnancy/pregnancy-calendar/19-weeks-pregnant" at bounding box center [784, 578] width 234 height 15
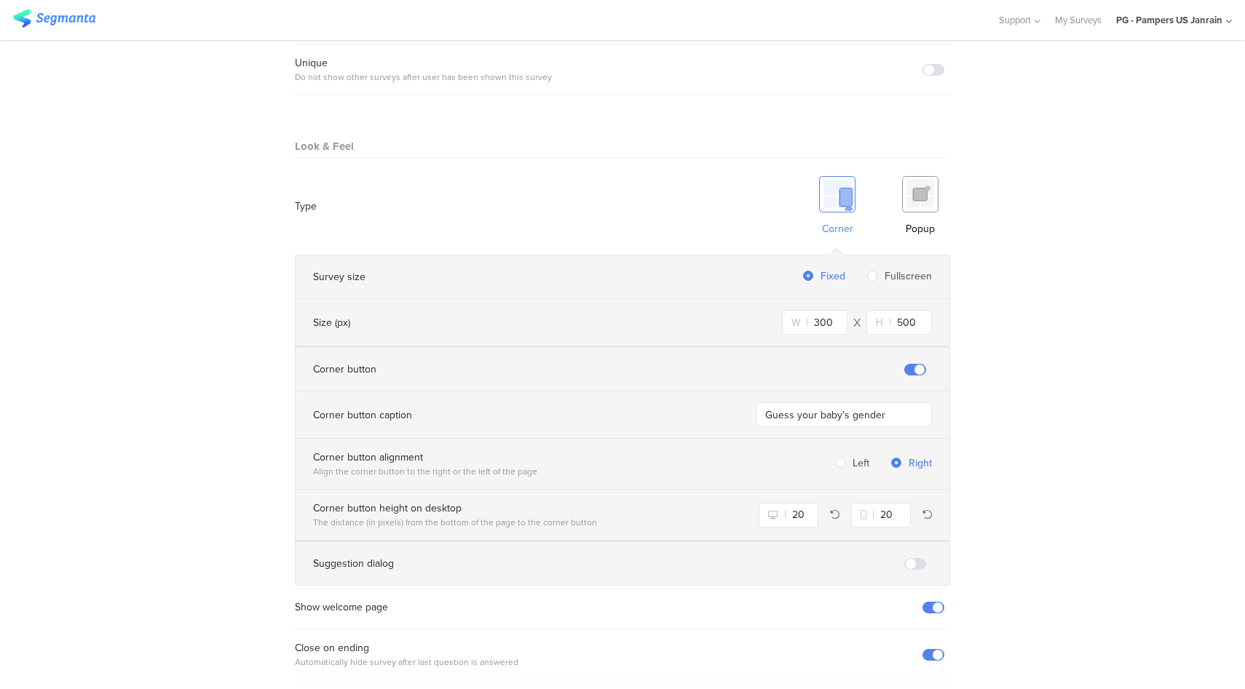
scroll to position [1185, 0]
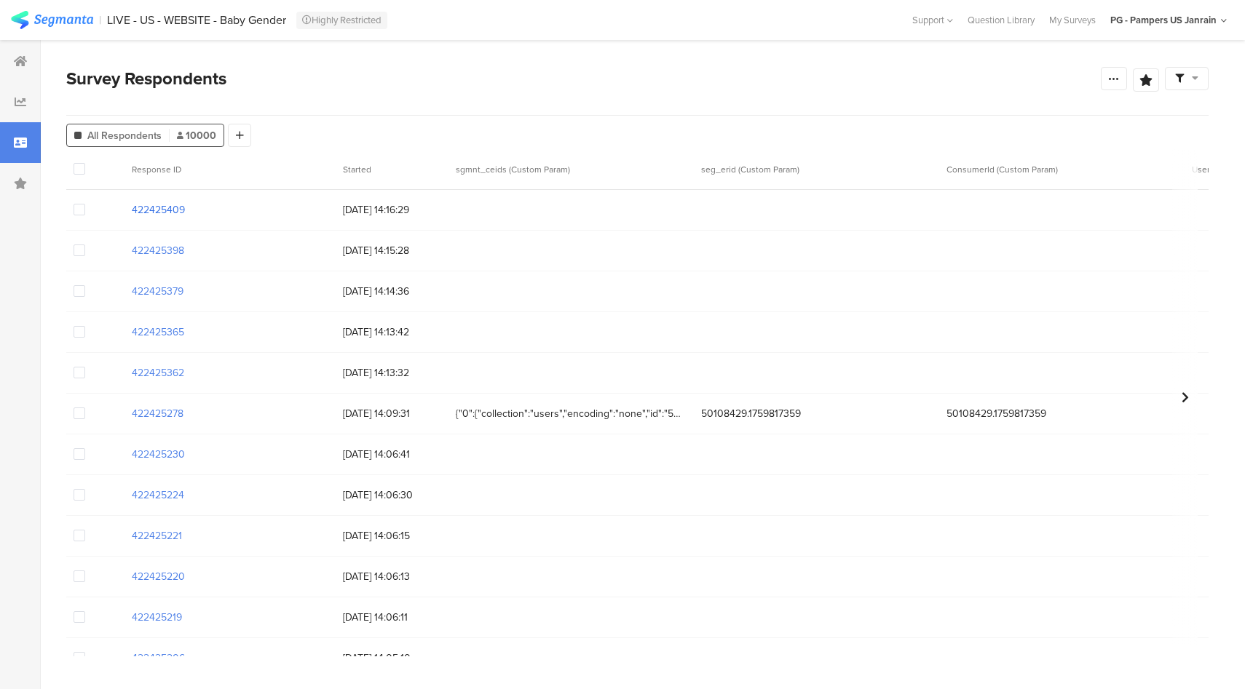
click at [162, 212] on section "422425409" at bounding box center [158, 209] width 53 height 15
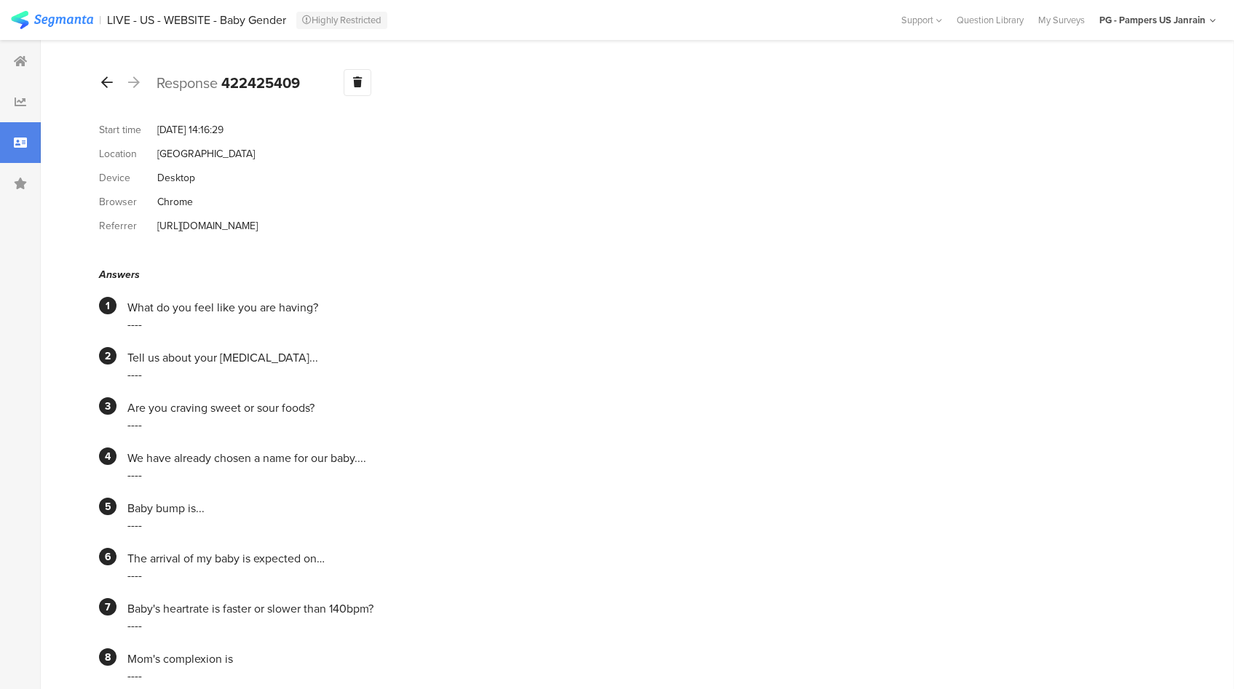
click at [106, 80] on icon at bounding box center [107, 82] width 12 height 13
click at [104, 87] on icon at bounding box center [107, 82] width 12 height 13
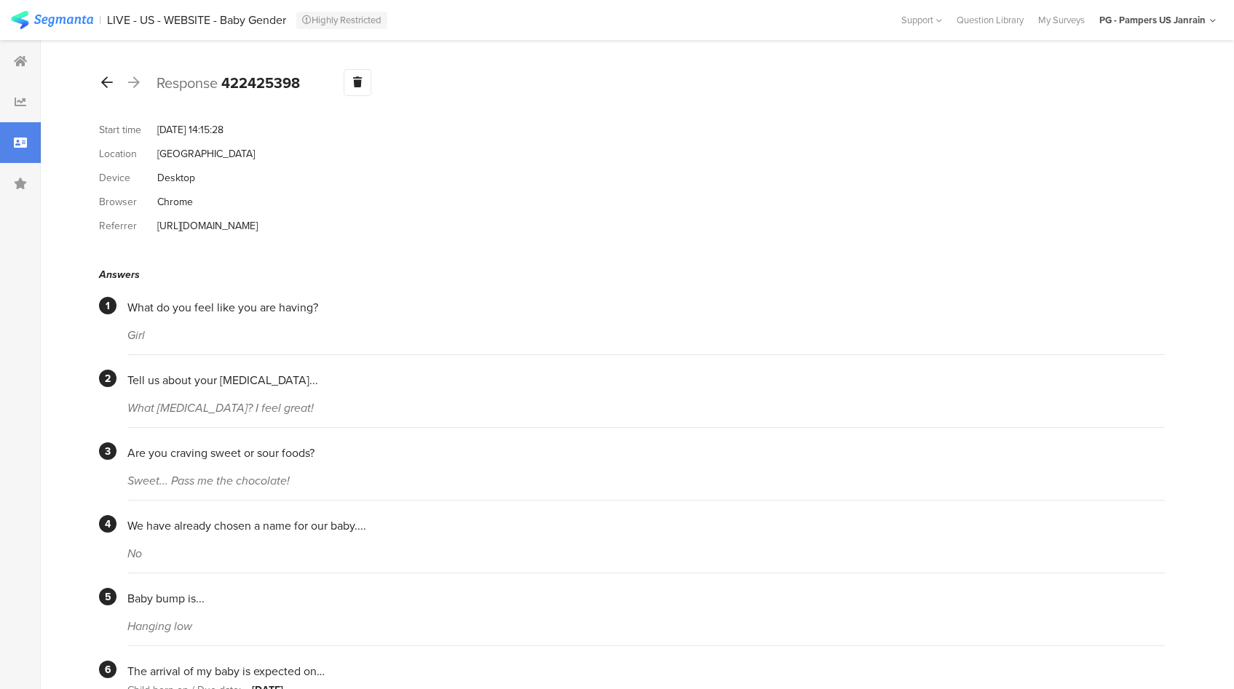
click at [105, 82] on icon at bounding box center [107, 82] width 12 height 13
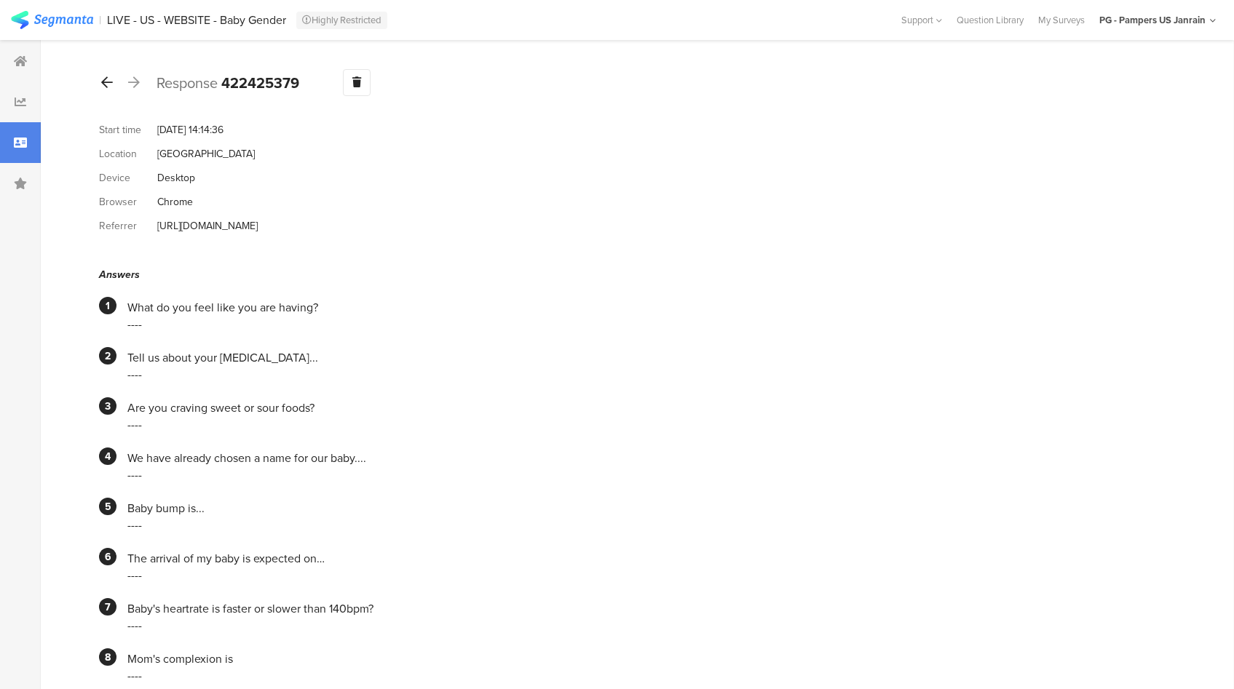
click at [107, 86] on icon at bounding box center [107, 82] width 12 height 13
click at [110, 80] on icon at bounding box center [107, 82] width 12 height 13
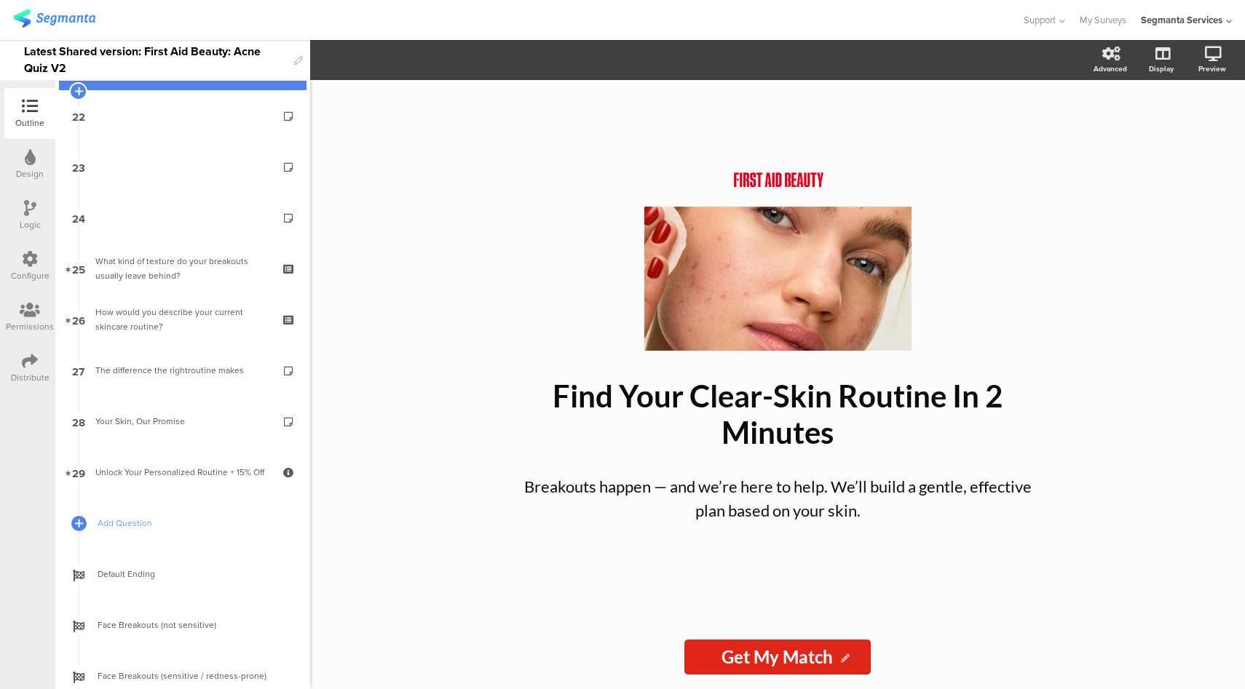
scroll to position [1368, 0]
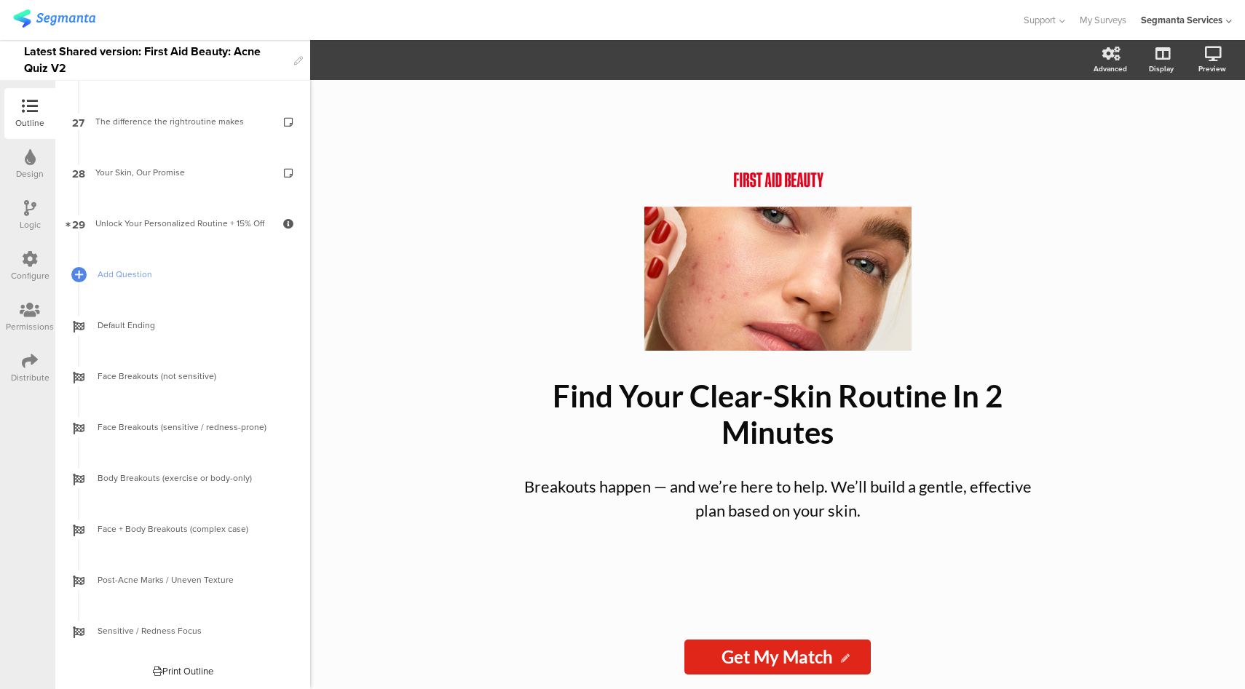
click at [35, 218] on div "Logic" at bounding box center [30, 224] width 21 height 13
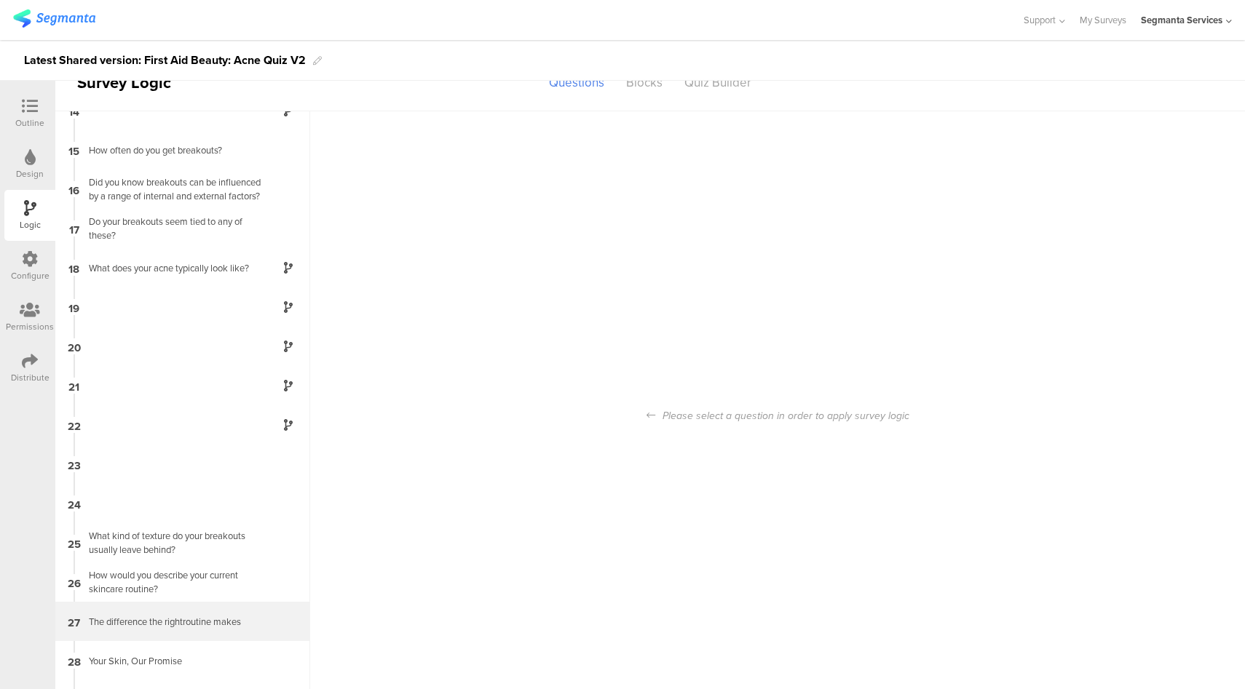
scroll to position [58, 0]
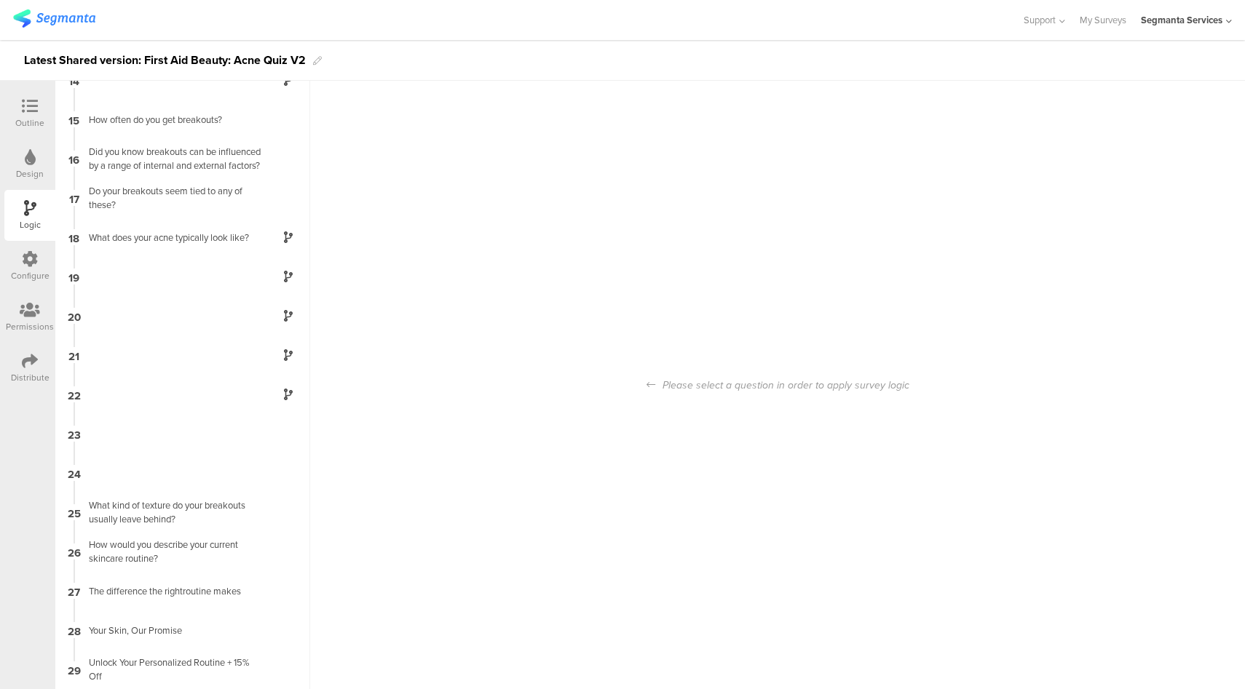
click at [36, 371] on div "Distribute" at bounding box center [30, 377] width 39 height 13
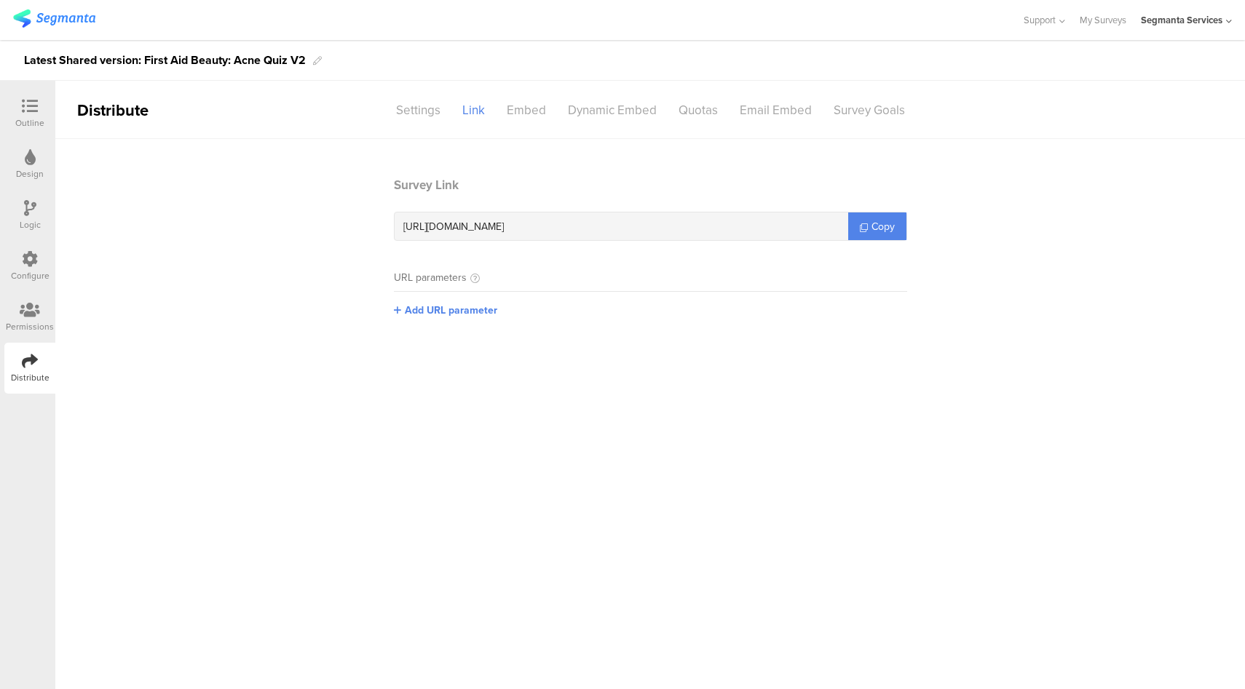
click at [32, 110] on icon at bounding box center [30, 106] width 16 height 16
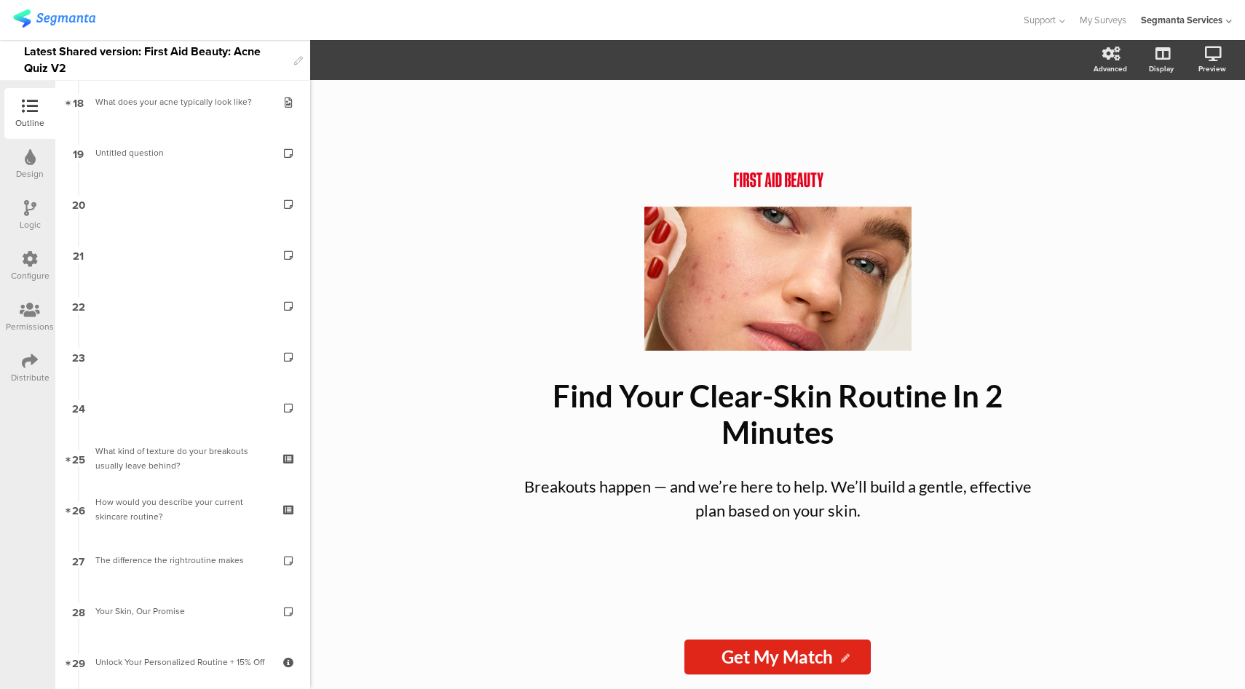
scroll to position [1368, 0]
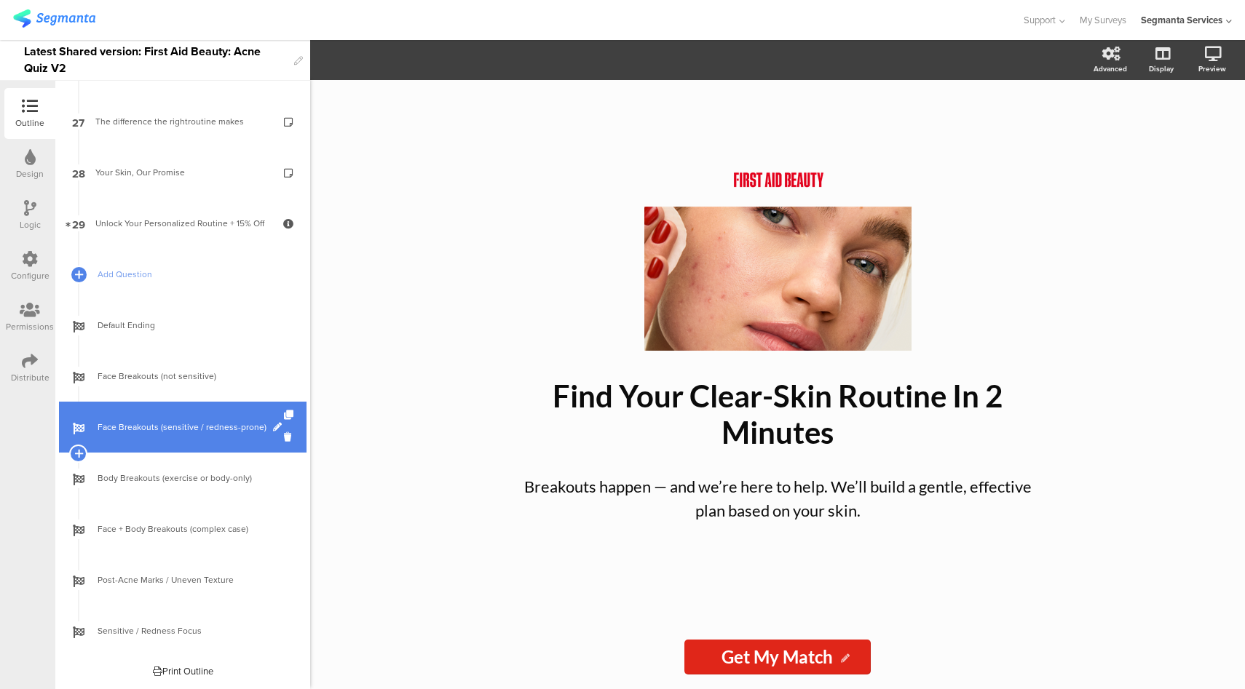
click at [273, 432] on span at bounding box center [277, 427] width 9 height 9
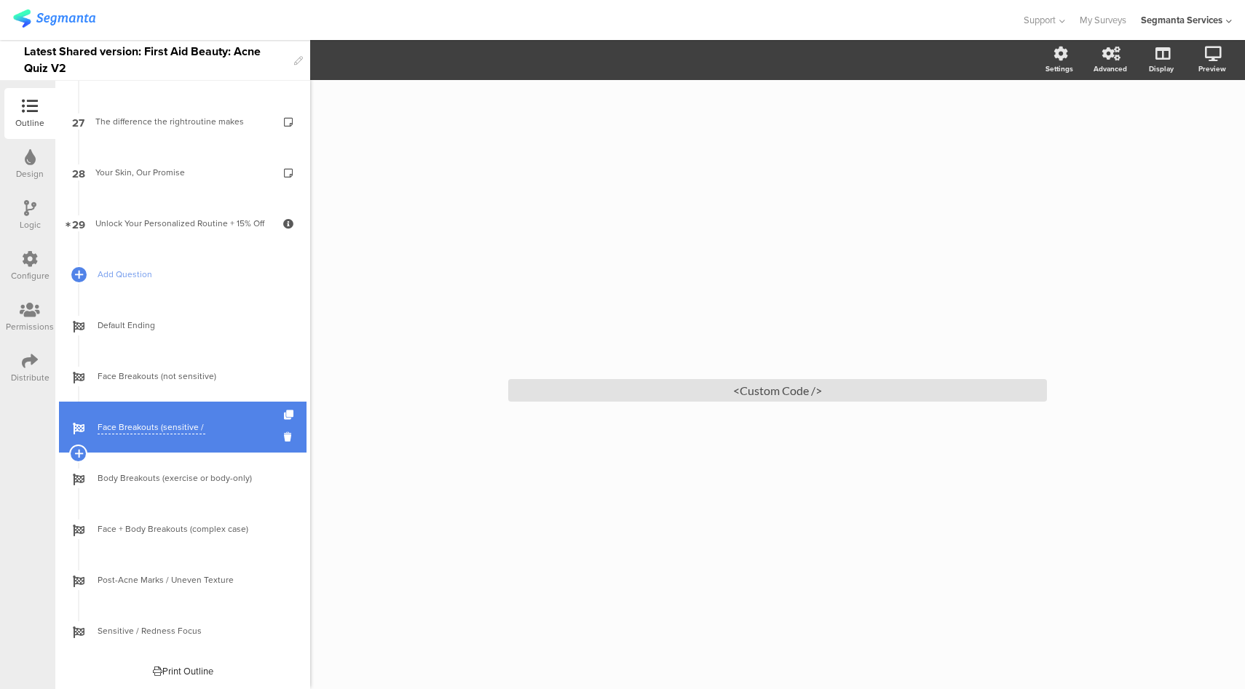
scroll to position [0, 55]
click at [194, 426] on input "Face Breakouts (sensitive / redness-prone)" at bounding box center [152, 428] width 108 height 14
type input "Face Breakouts (sensitive)"
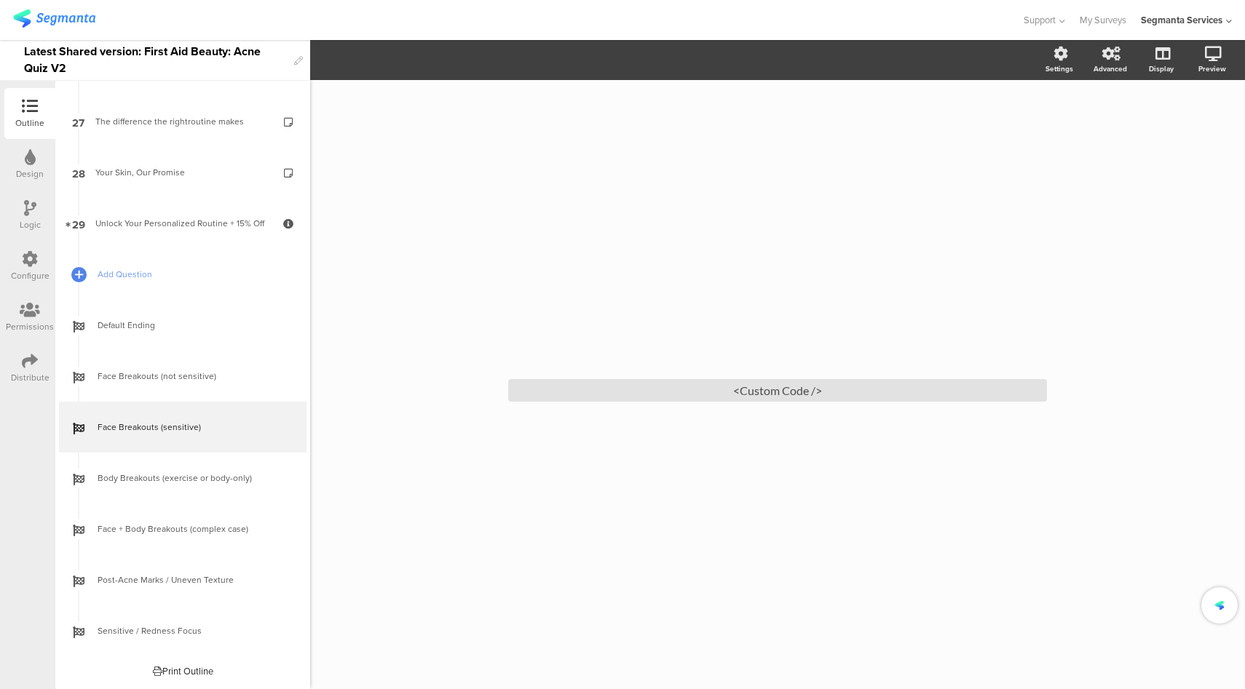
click at [0, 450] on div "Outline Design Logic Configure Permissions Distribute" at bounding box center [27, 385] width 55 height 609
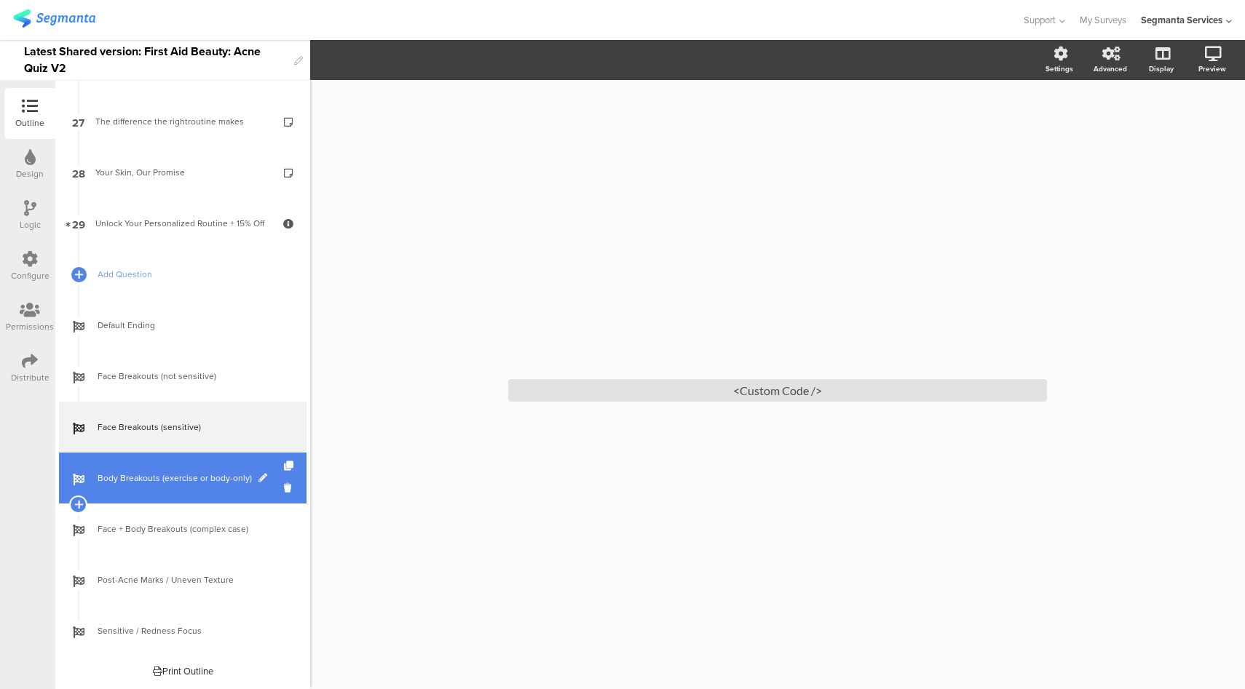
click at [258, 480] on span at bounding box center [262, 478] width 9 height 9
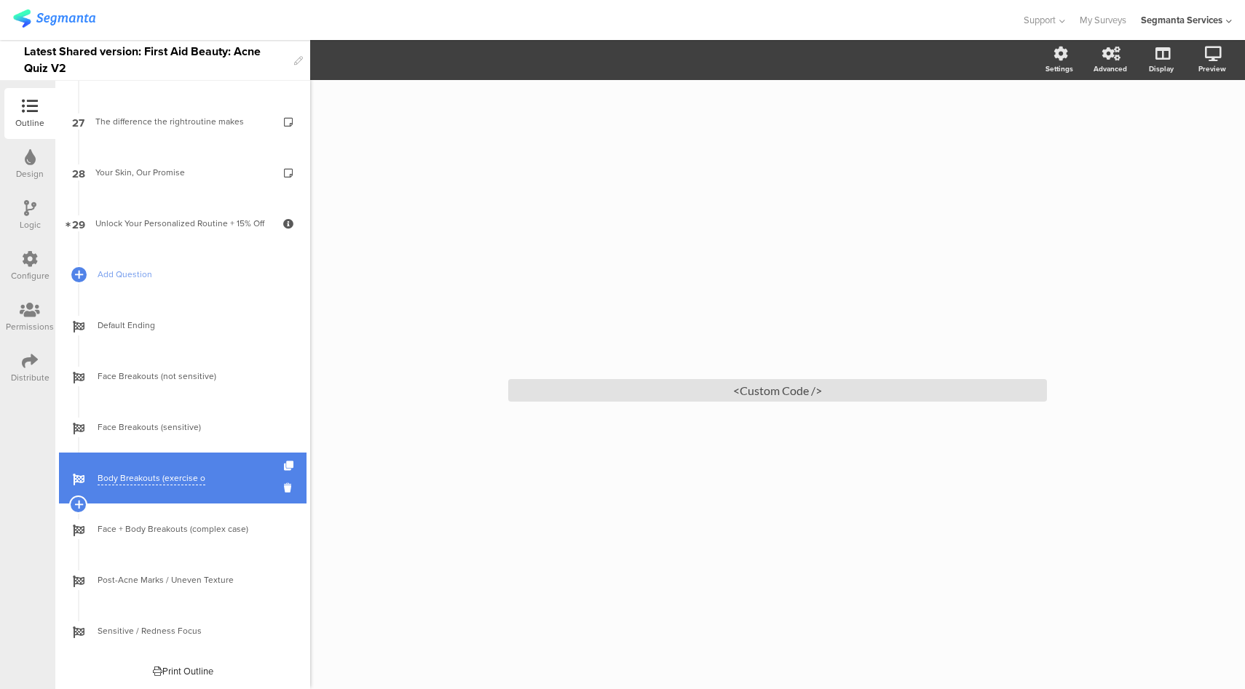
scroll to position [0, 41]
drag, startPoint x: 164, startPoint y: 482, endPoint x: 257, endPoint y: 485, distance: 93.2
click at [257, 485] on span "Body Breakouts (exercise or body-only)" at bounding box center [191, 478] width 186 height 15
type input "Body Breakouts"
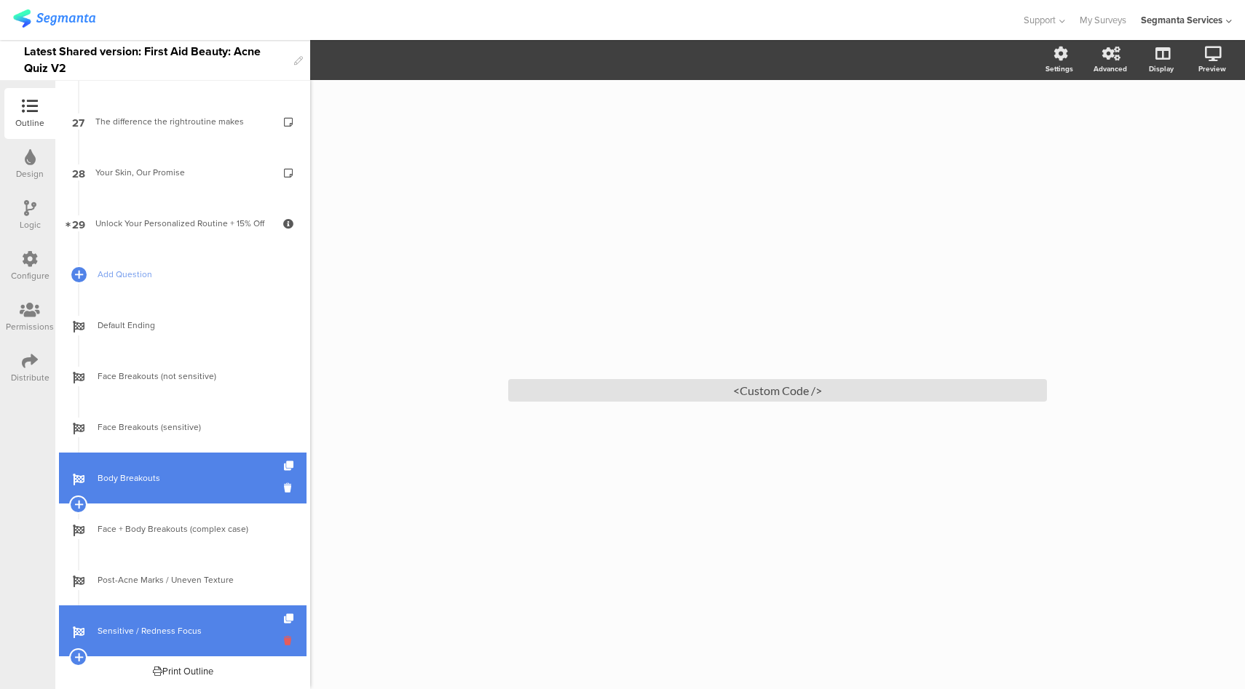
click at [284, 641] on icon at bounding box center [290, 641] width 12 height 14
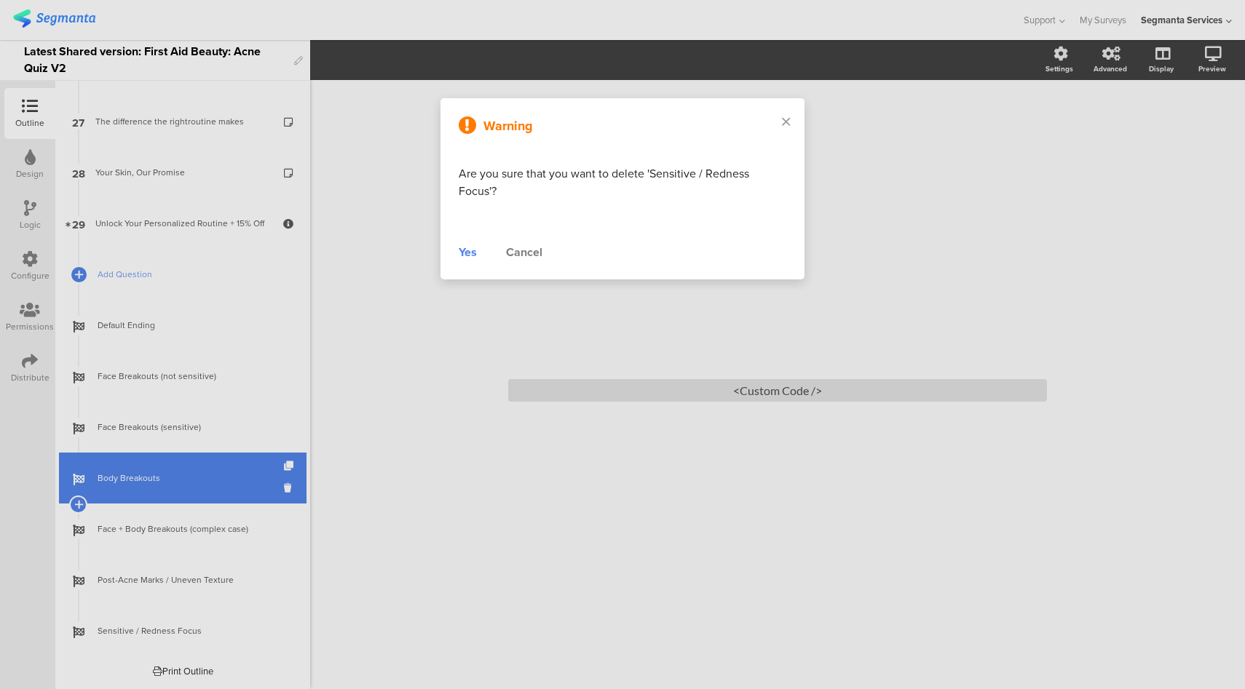
click at [473, 255] on div "Yes" at bounding box center [468, 252] width 18 height 17
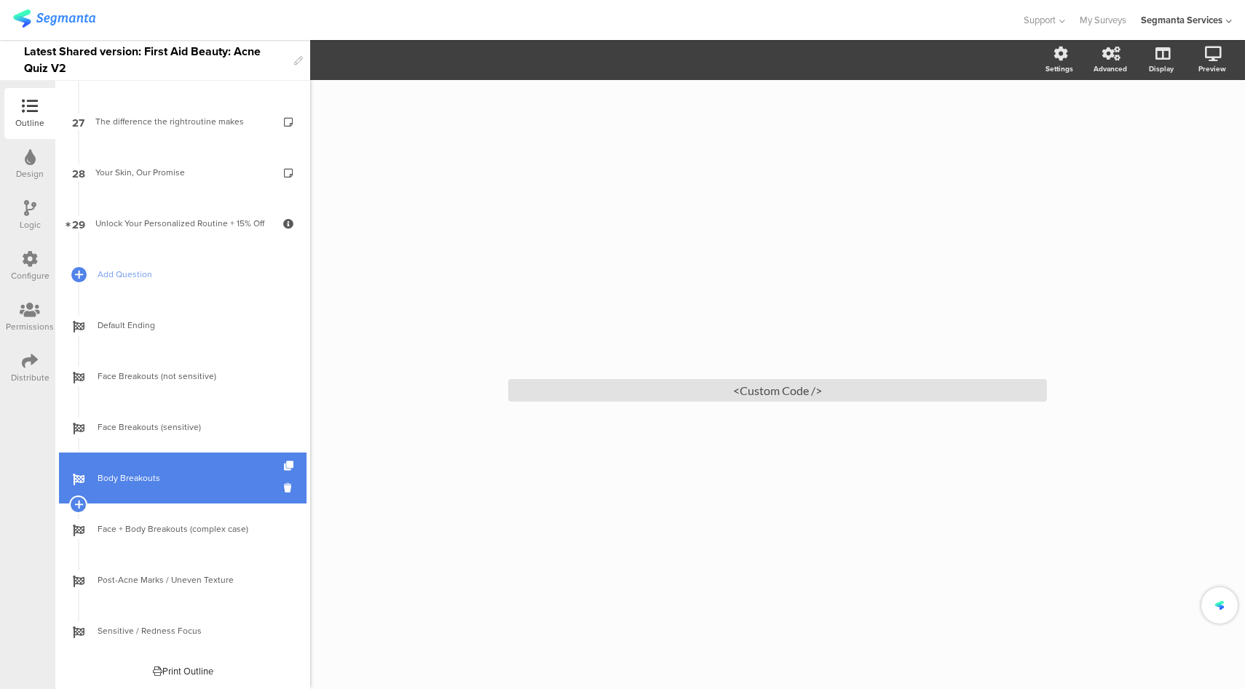
scroll to position [1317, 0]
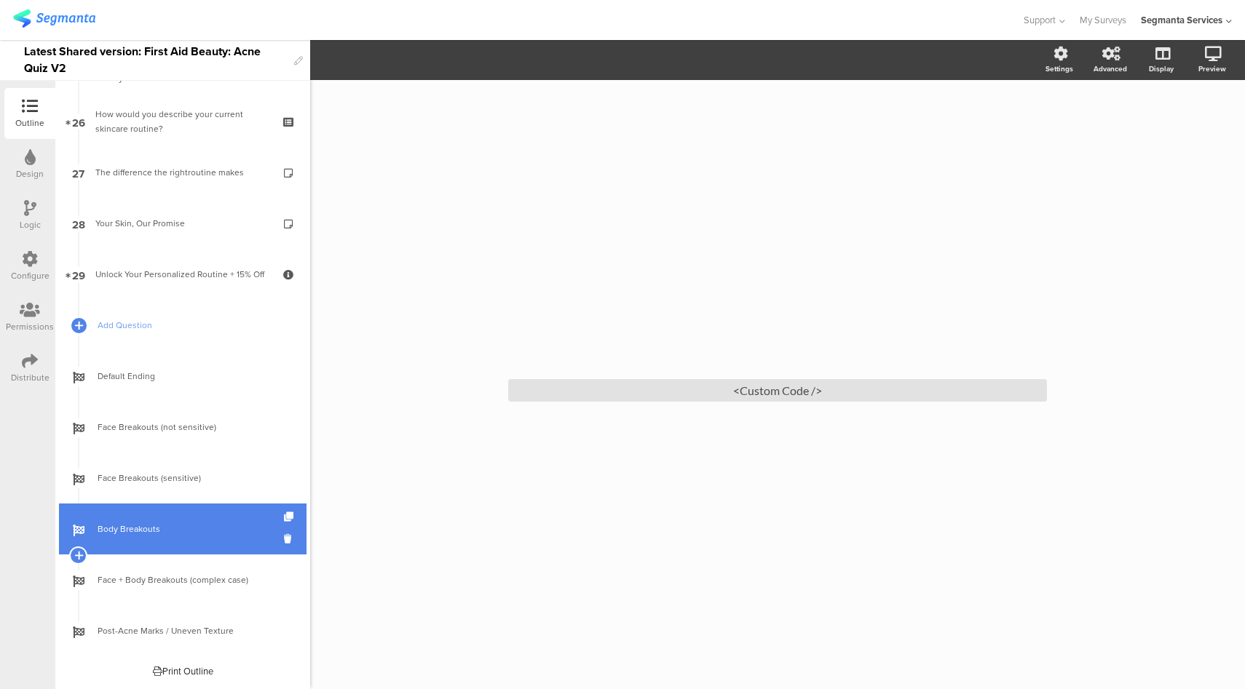
click at [734, 26] on div at bounding box center [510, 20] width 995 height 24
